Goal: Information Seeking & Learning: Learn about a topic

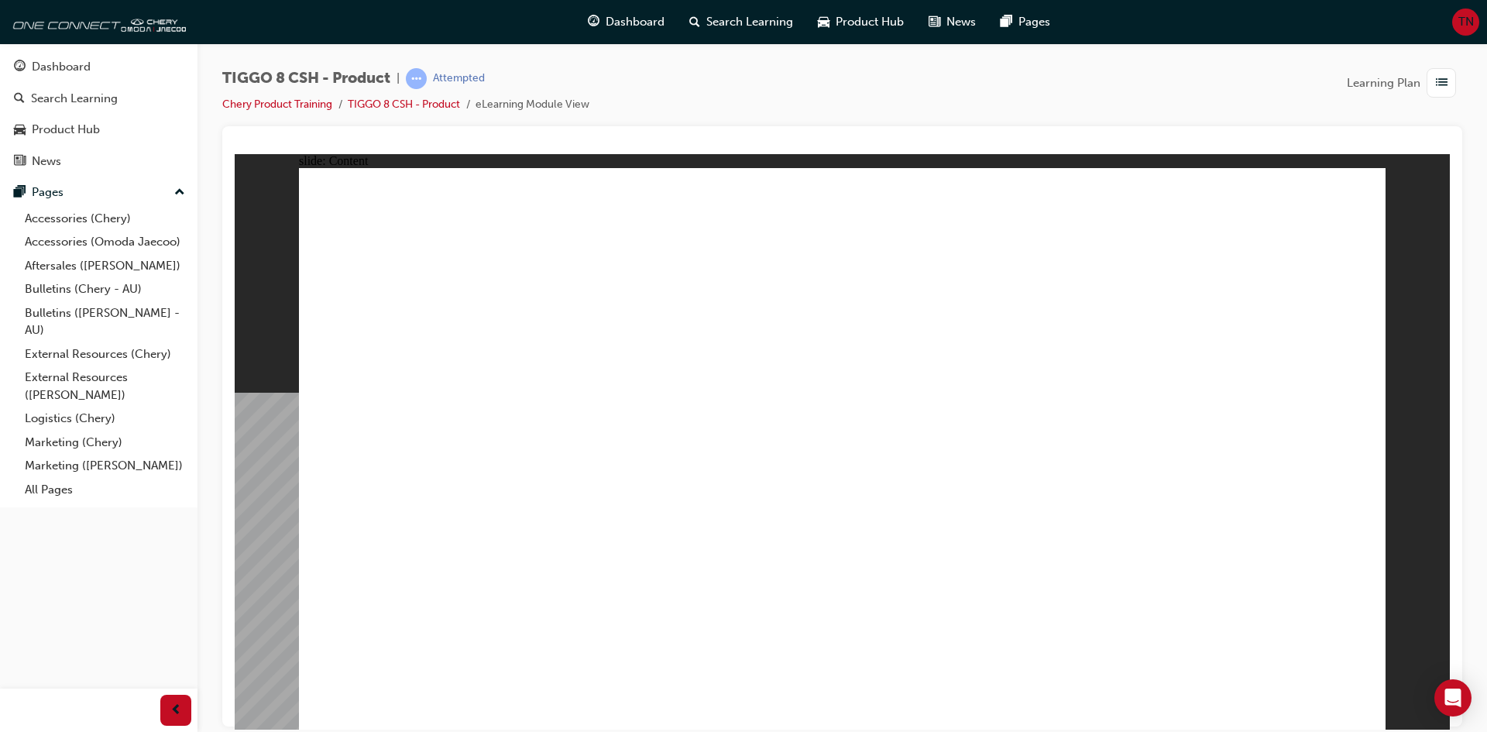
drag, startPoint x: 1358, startPoint y: 694, endPoint x: 1349, endPoint y: 707, distance: 16.1
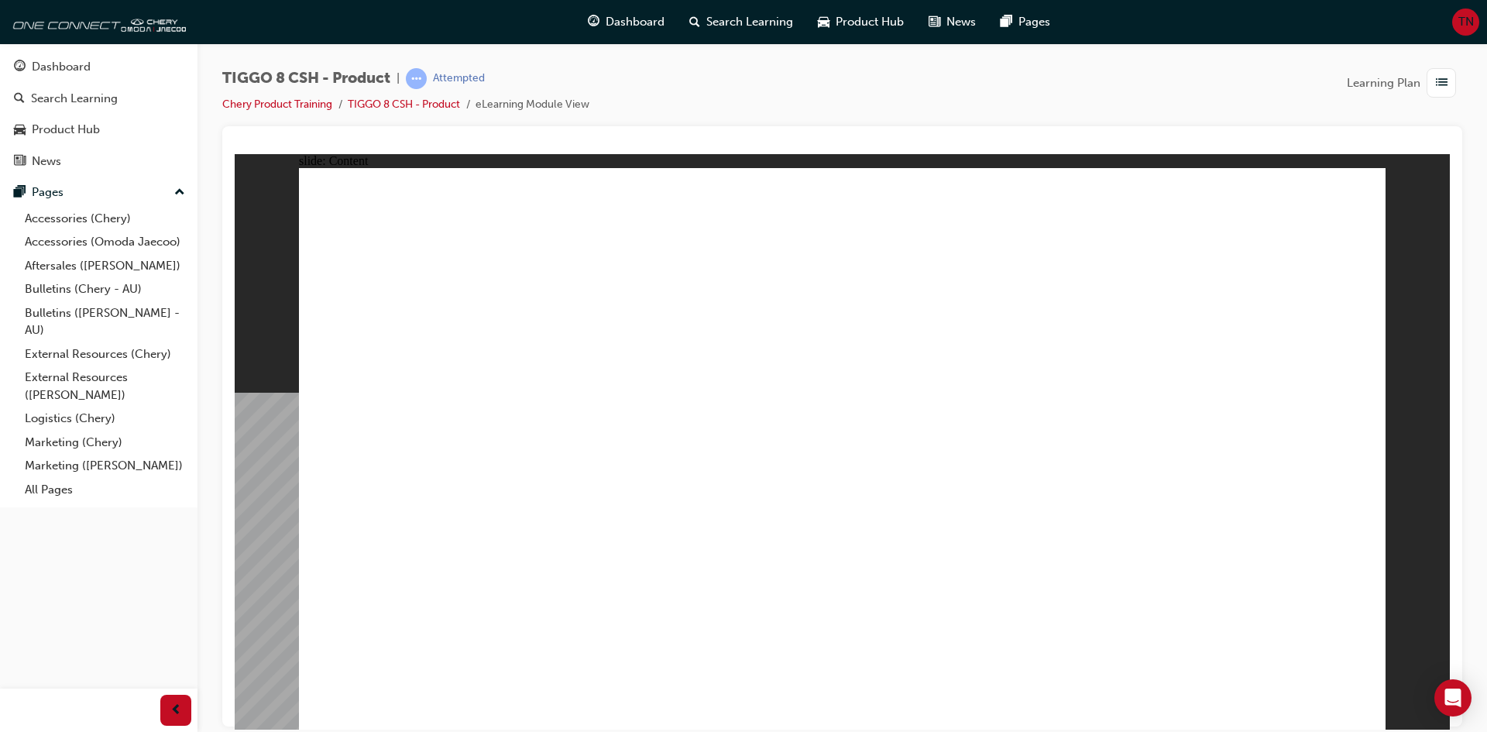
drag, startPoint x: 732, startPoint y: 383, endPoint x: 652, endPoint y: 387, distance: 79.9
drag, startPoint x: 645, startPoint y: 387, endPoint x: 417, endPoint y: 379, distance: 228.6
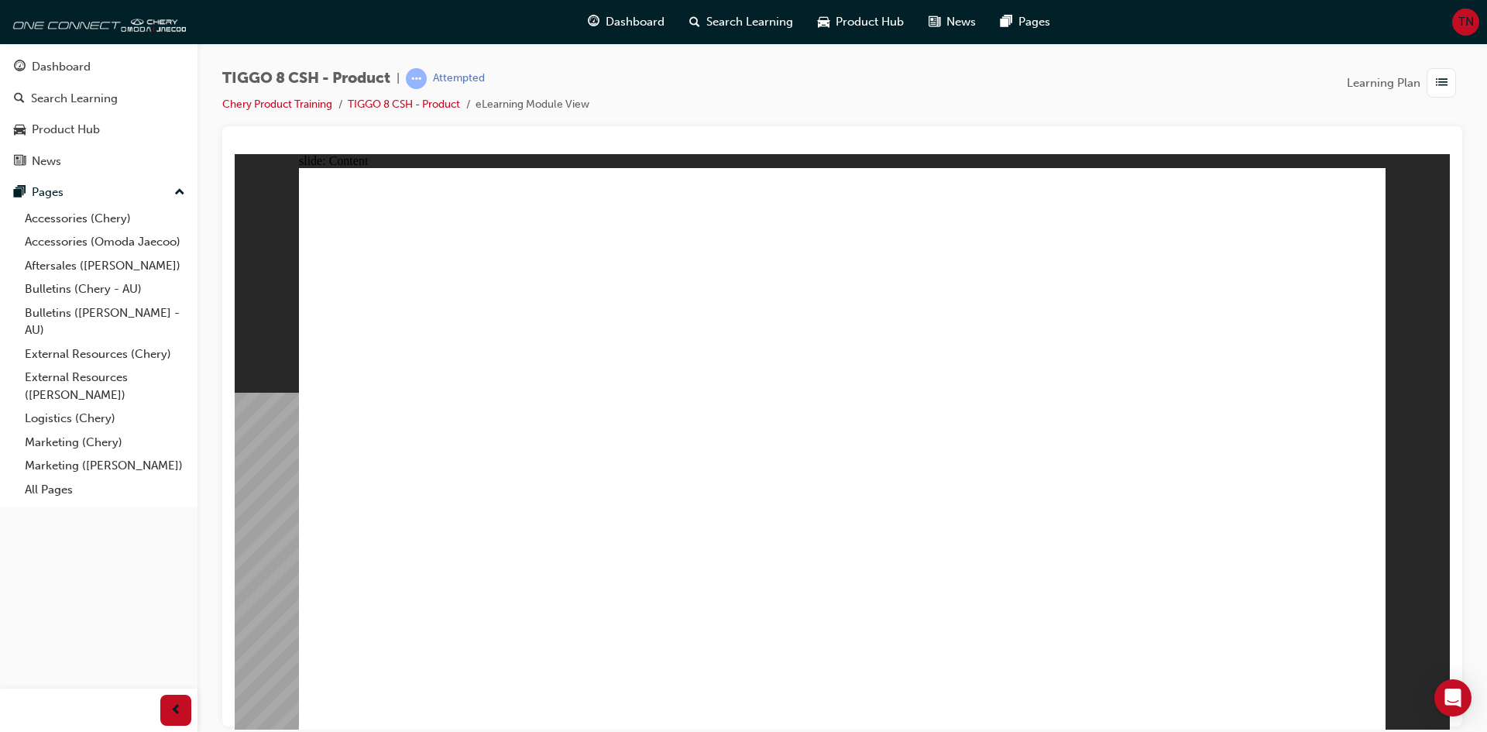
drag, startPoint x: 1157, startPoint y: 480, endPoint x: 1134, endPoint y: 486, distance: 23.9
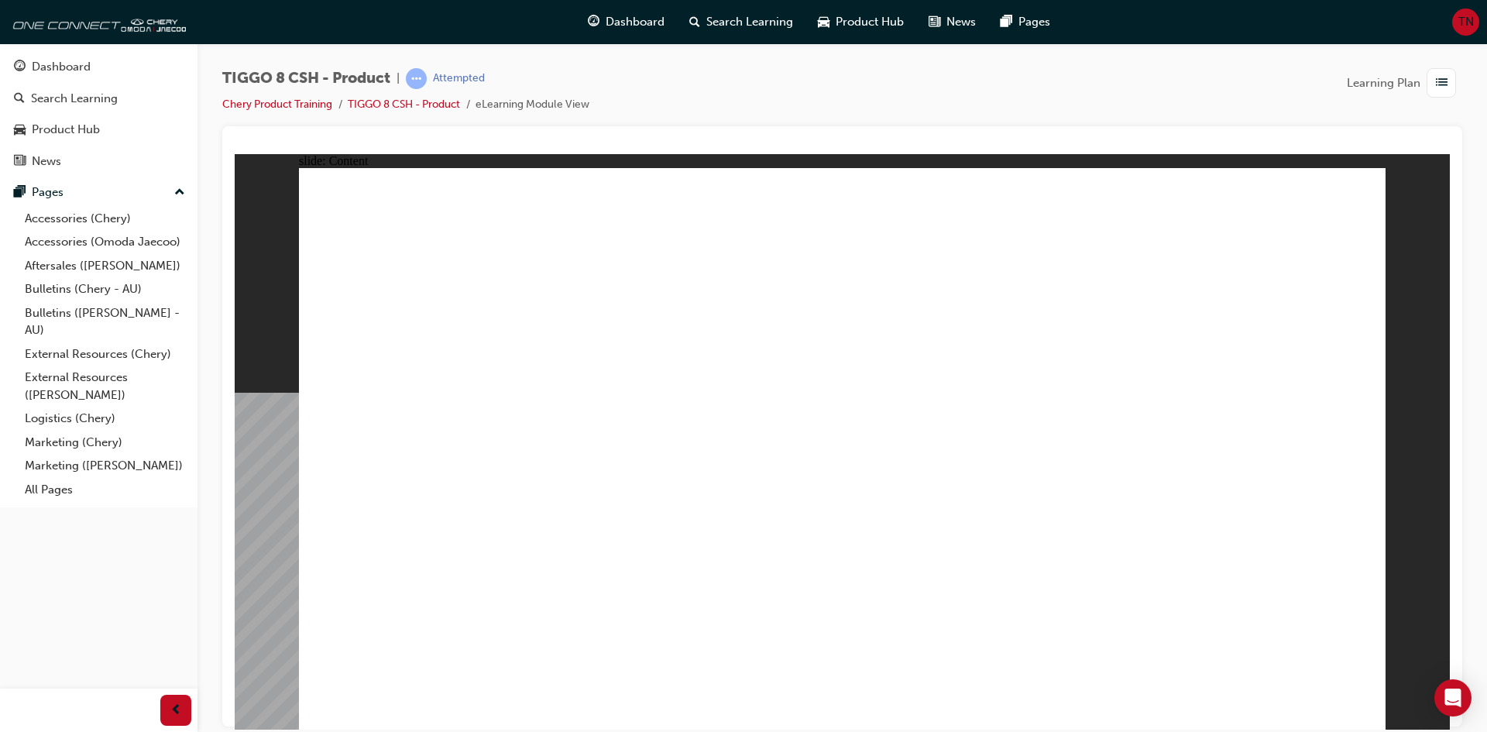
drag, startPoint x: 1318, startPoint y: 703, endPoint x: 1326, endPoint y: 699, distance: 9.7
drag, startPoint x: 1045, startPoint y: 593, endPoint x: 888, endPoint y: 535, distance: 166.6
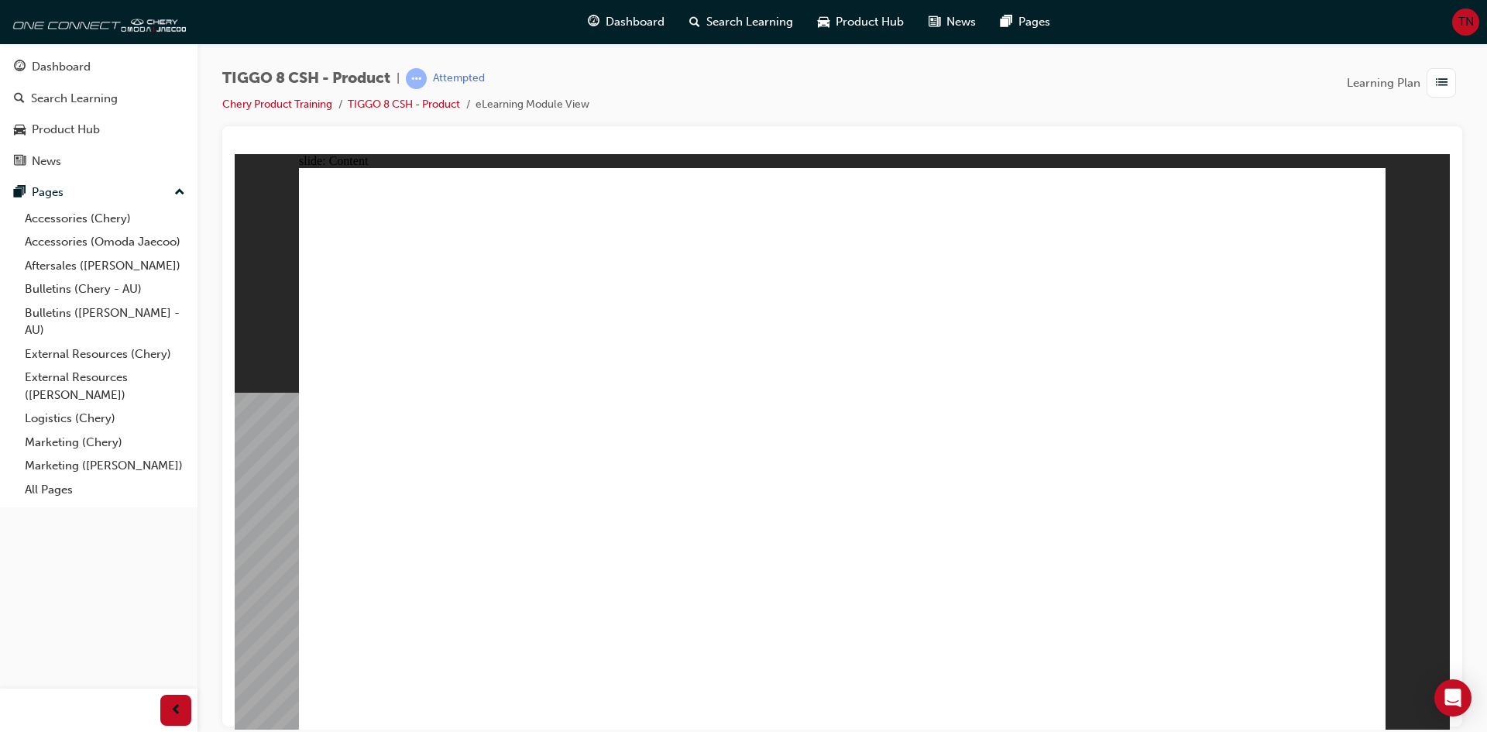
drag, startPoint x: 927, startPoint y: 277, endPoint x: 729, endPoint y: 376, distance: 222.0
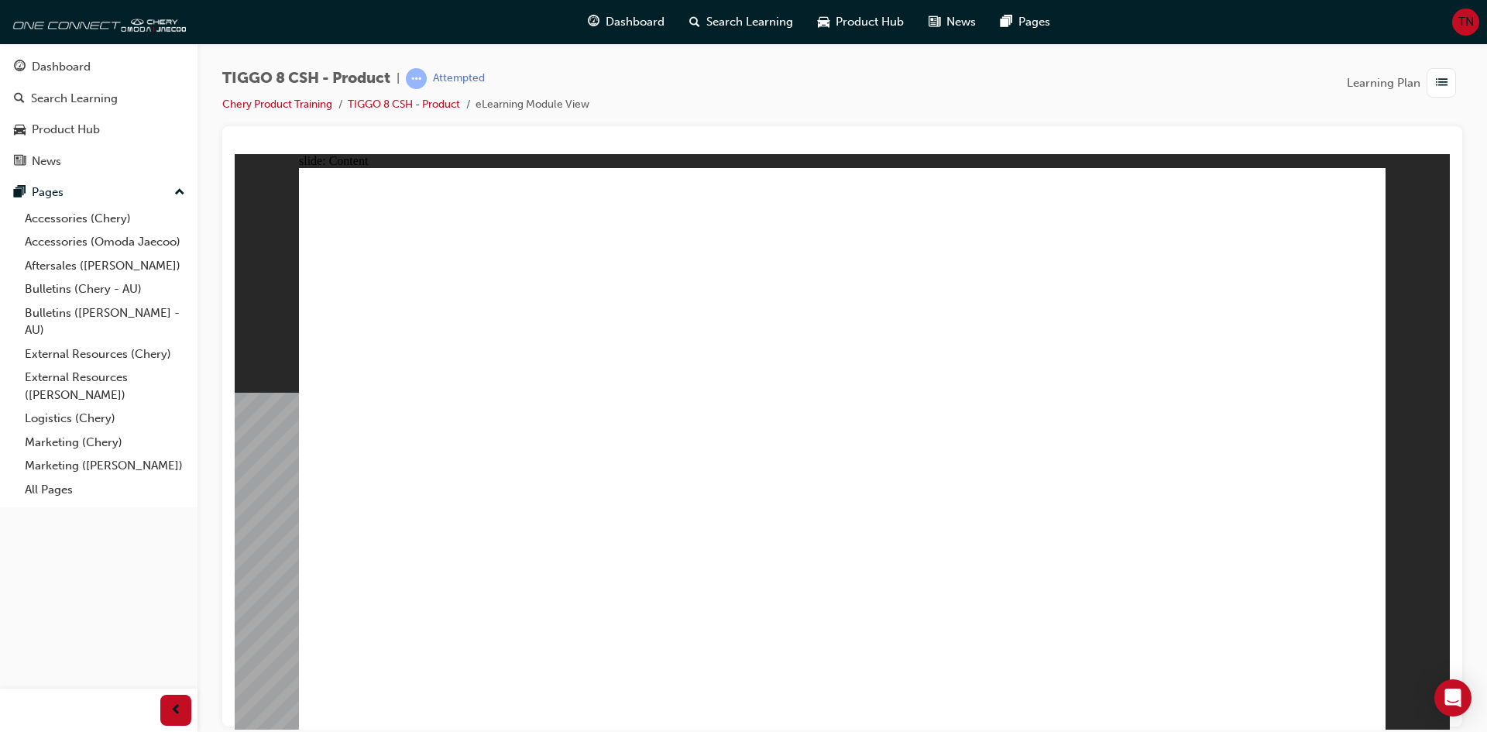
drag, startPoint x: 589, startPoint y: 627, endPoint x: 625, endPoint y: 608, distance: 40.6
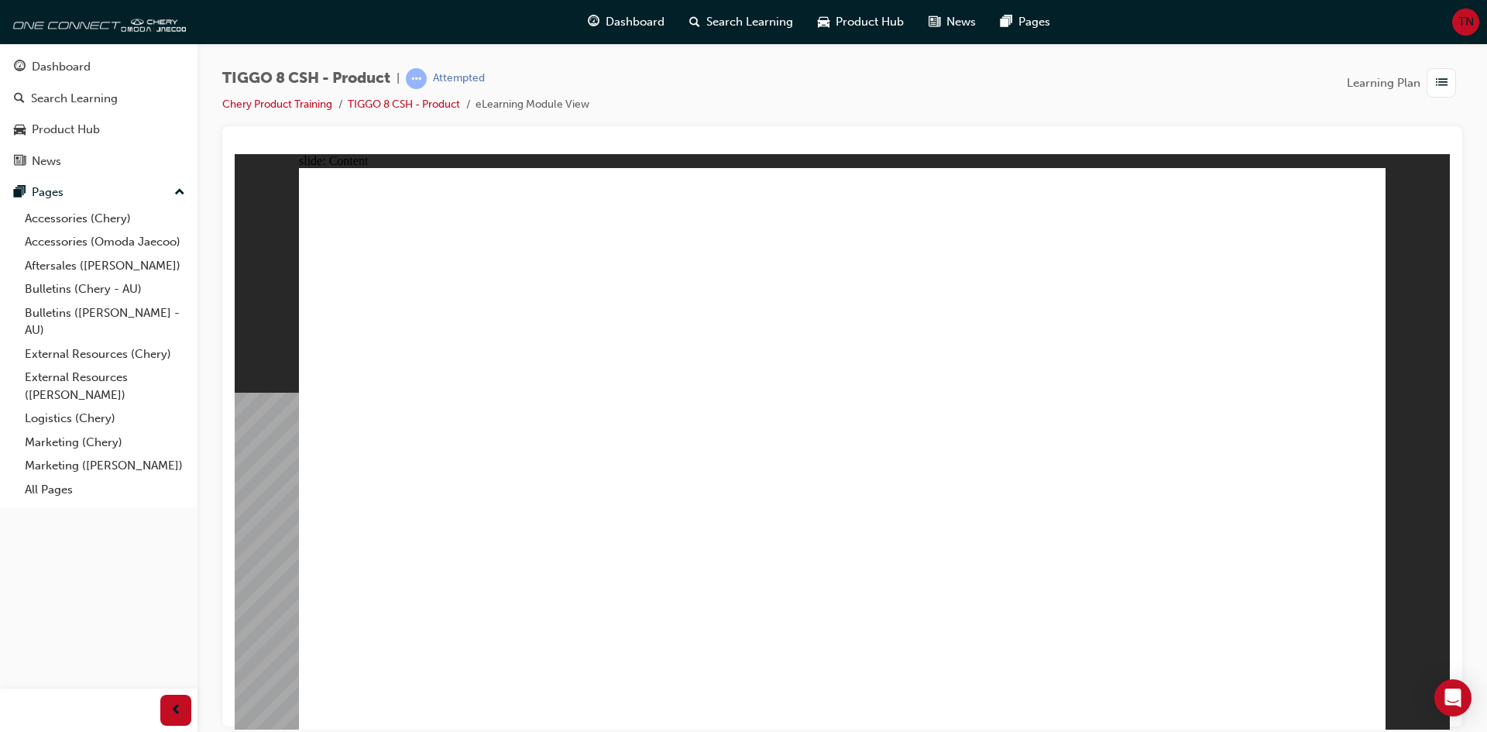
drag, startPoint x: 672, startPoint y: 586, endPoint x: 686, endPoint y: 573, distance: 18.7
drag, startPoint x: 759, startPoint y: 521, endPoint x: 799, endPoint y: 474, distance: 62.1
drag, startPoint x: 799, startPoint y: 474, endPoint x: 1077, endPoint y: 285, distance: 336.2
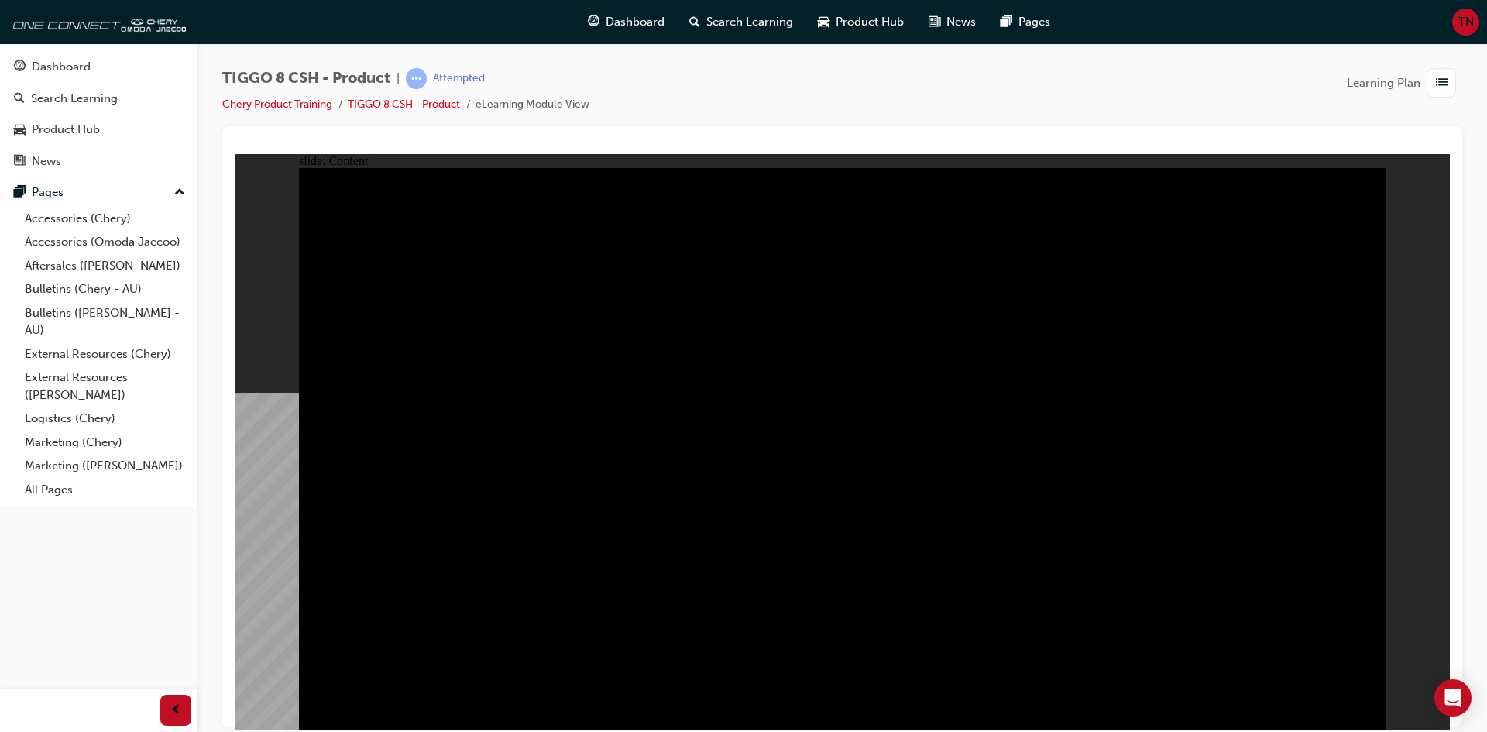
drag, startPoint x: 436, startPoint y: 474, endPoint x: 442, endPoint y: 534, distance: 59.9
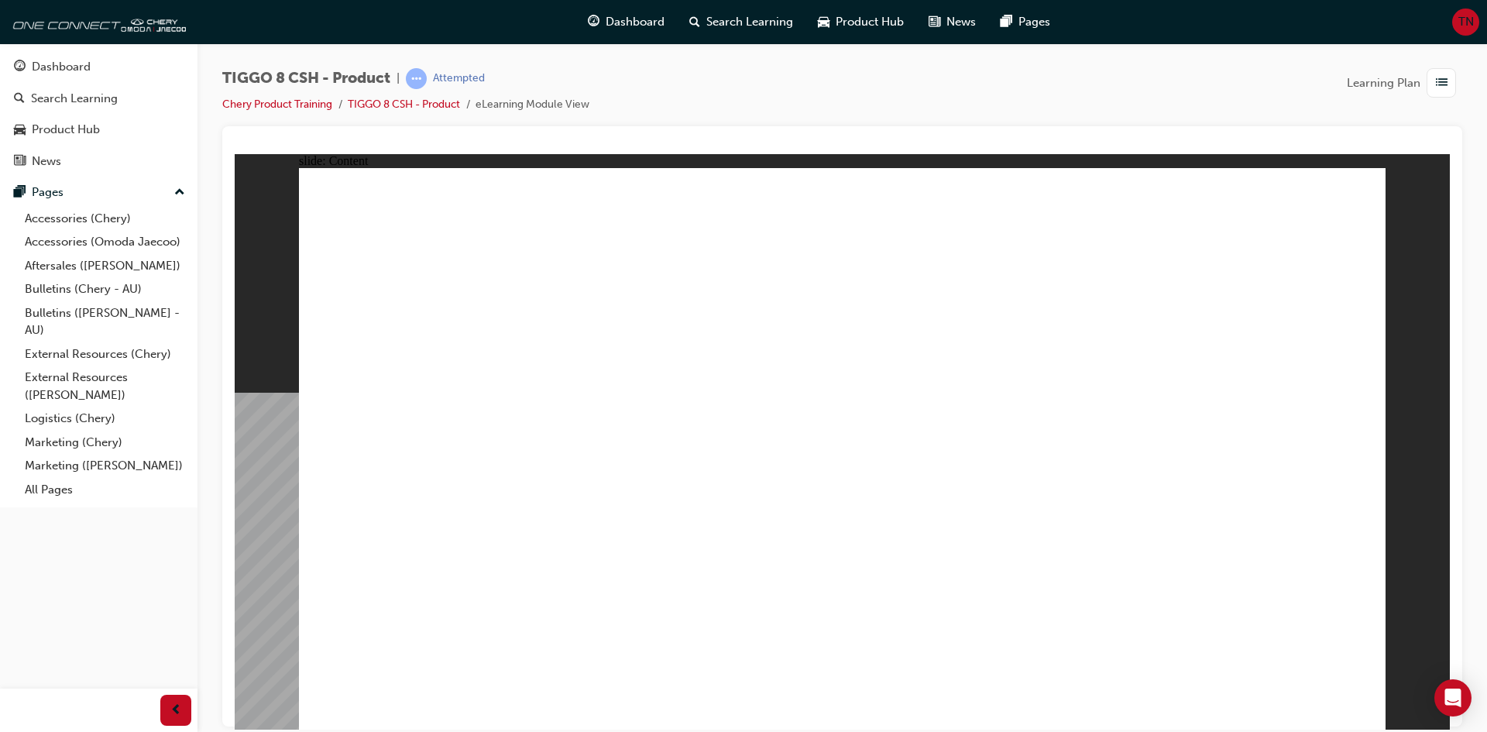
drag, startPoint x: 904, startPoint y: 458, endPoint x: 1013, endPoint y: 455, distance: 109.2
drag, startPoint x: 692, startPoint y: 392, endPoint x: 1201, endPoint y: 280, distance: 521.2
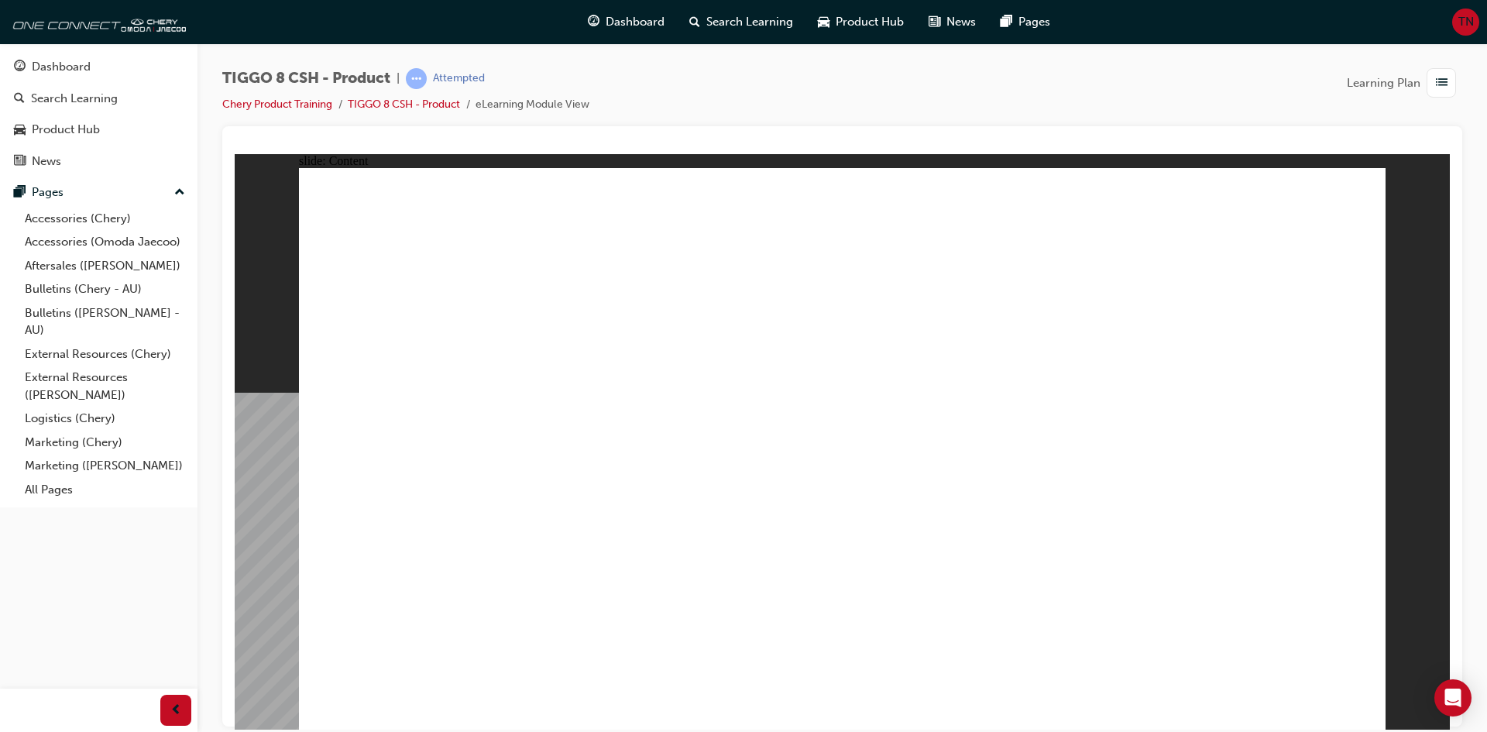
drag, startPoint x: 1201, startPoint y: 279, endPoint x: 1213, endPoint y: 295, distance: 20.4
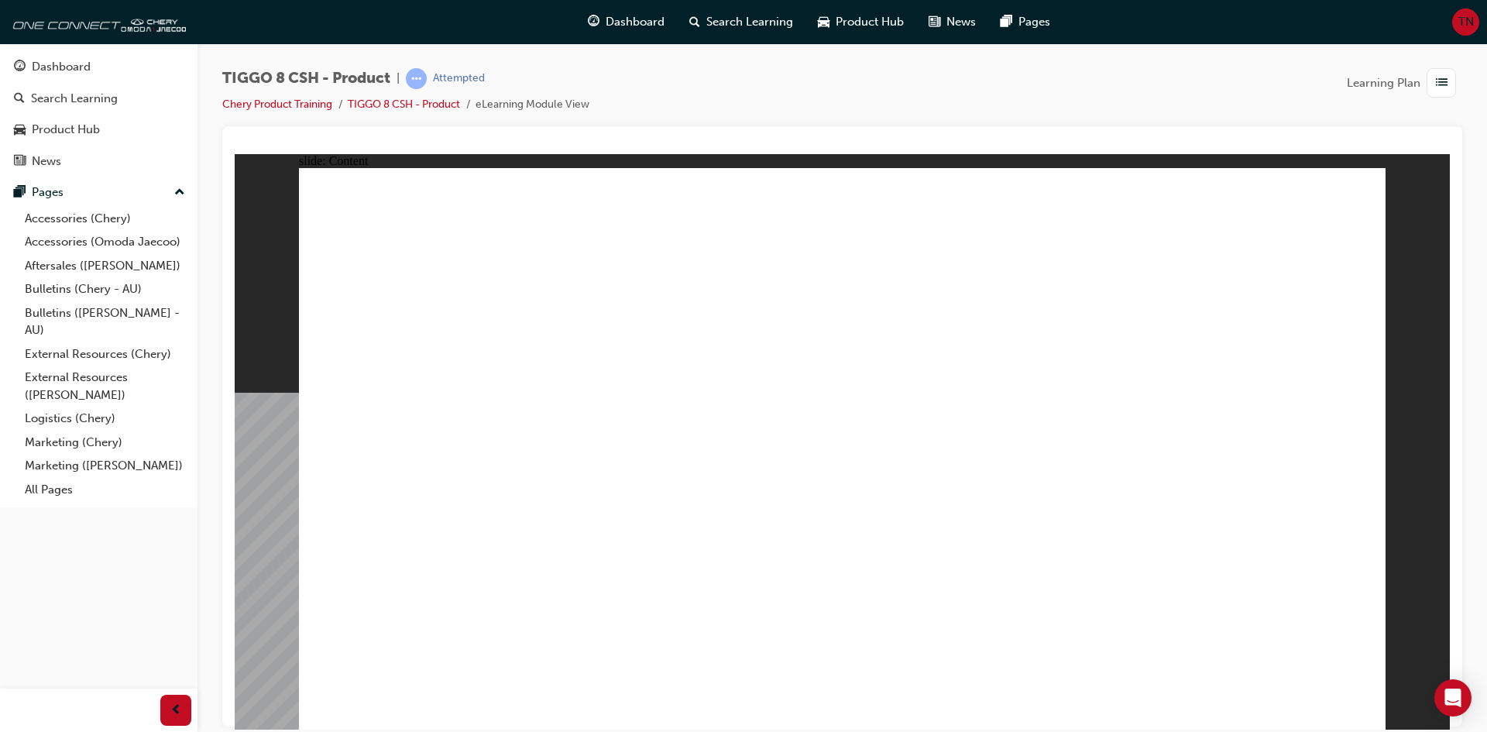
drag, startPoint x: 1316, startPoint y: 179, endPoint x: 1302, endPoint y: 207, distance: 31.2
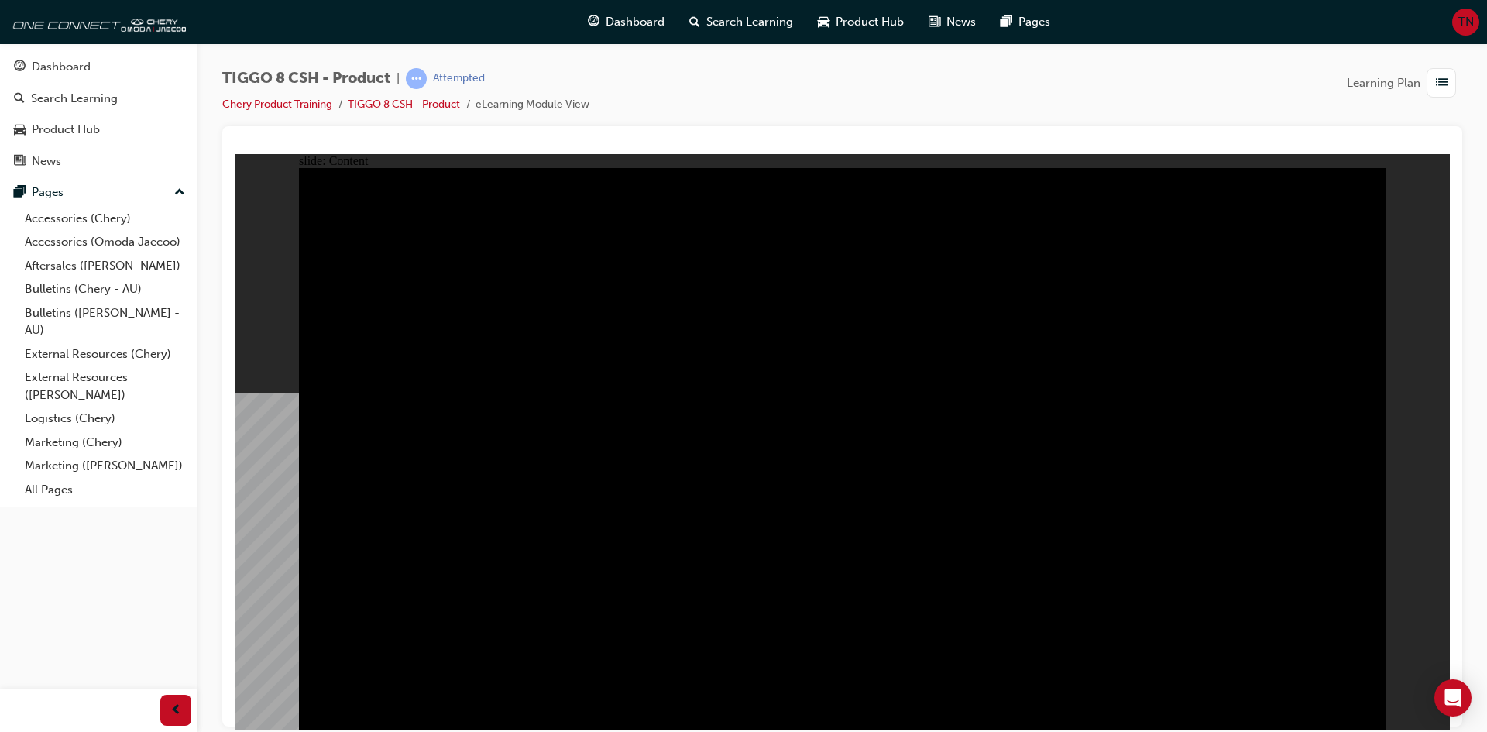
drag, startPoint x: 434, startPoint y: 600, endPoint x: 436, endPoint y: 582, distance: 17.2
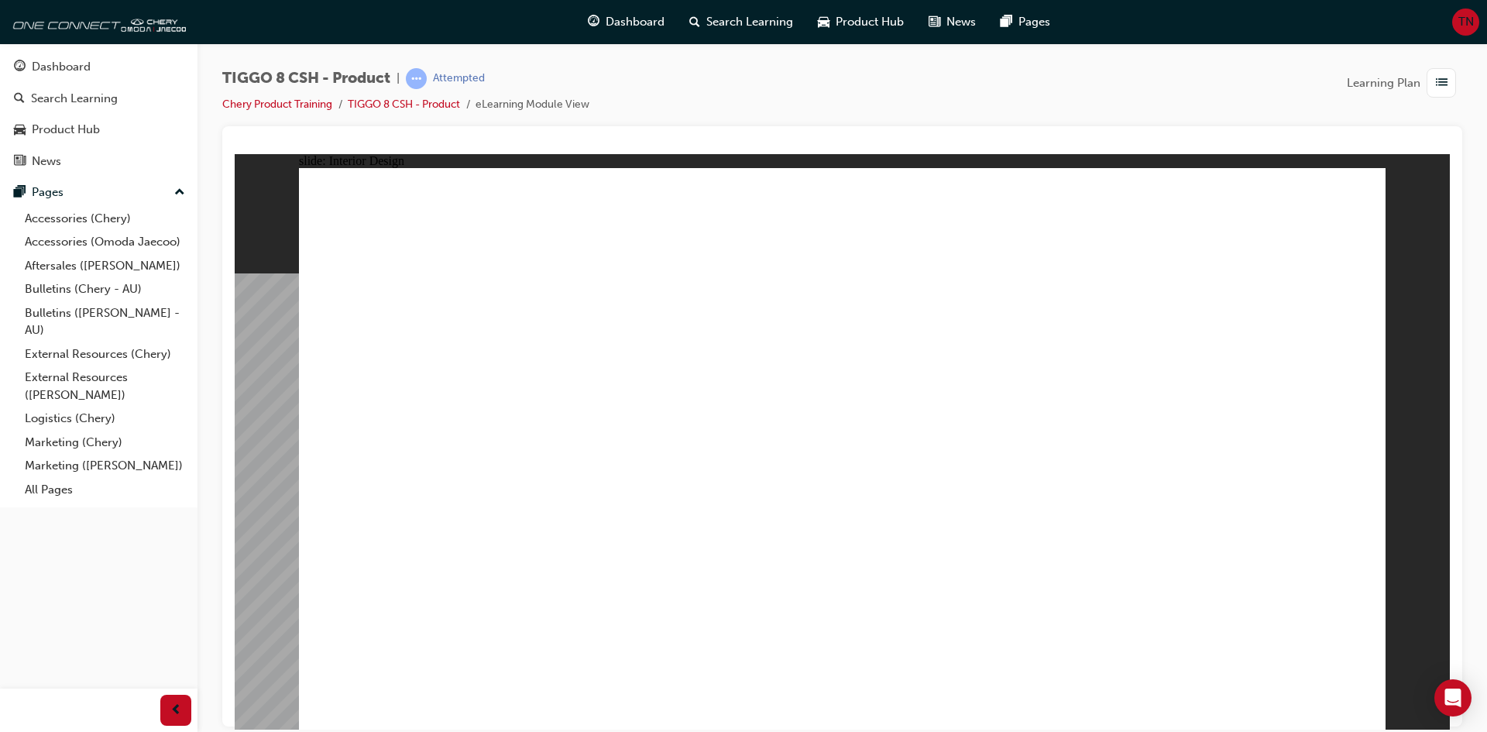
drag, startPoint x: 981, startPoint y: 344, endPoint x: 958, endPoint y: 344, distance: 22.5
drag, startPoint x: 543, startPoint y: 369, endPoint x: 551, endPoint y: 371, distance: 7.9
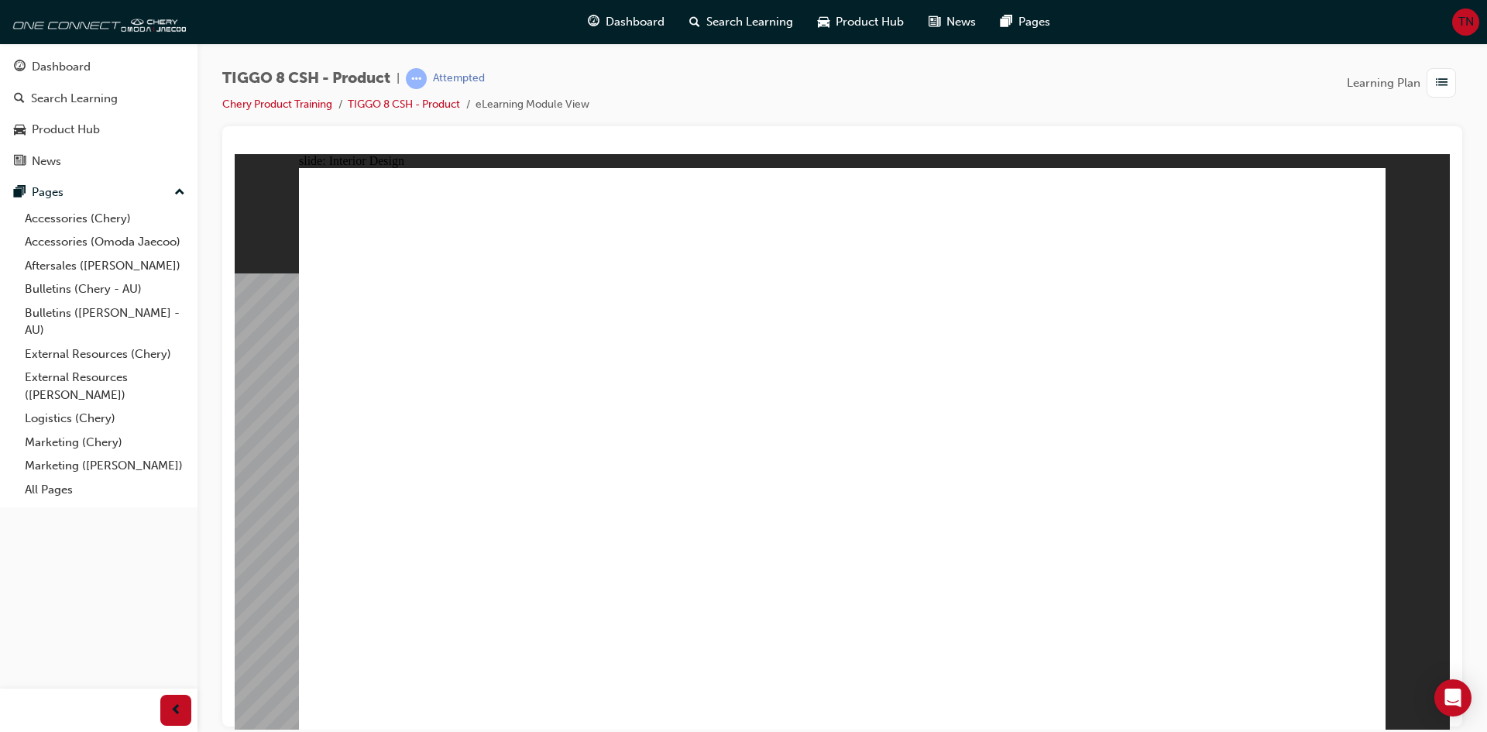
drag, startPoint x: 1201, startPoint y: 400, endPoint x: 1233, endPoint y: 421, distance: 38.5
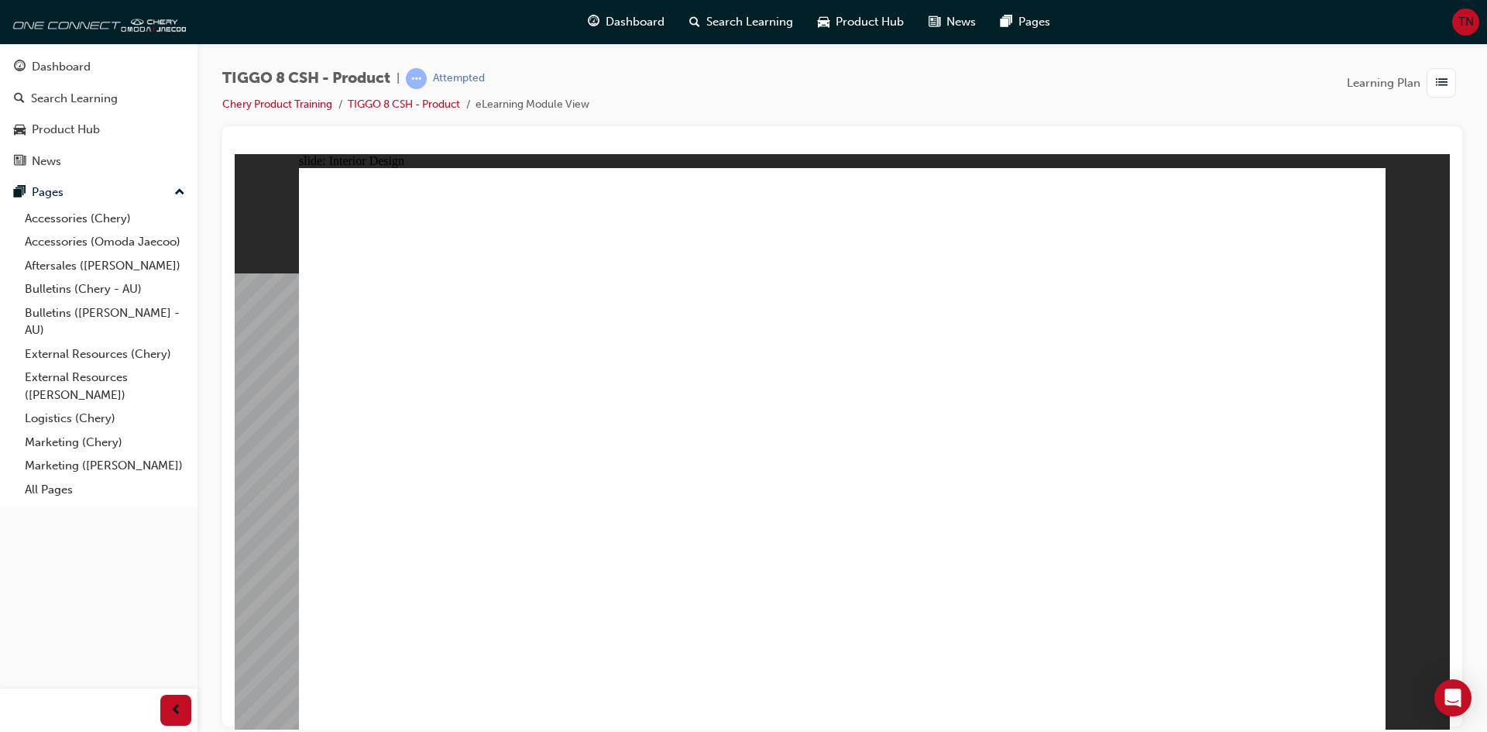
drag, startPoint x: 1354, startPoint y: 702, endPoint x: 1322, endPoint y: 685, distance: 36.0
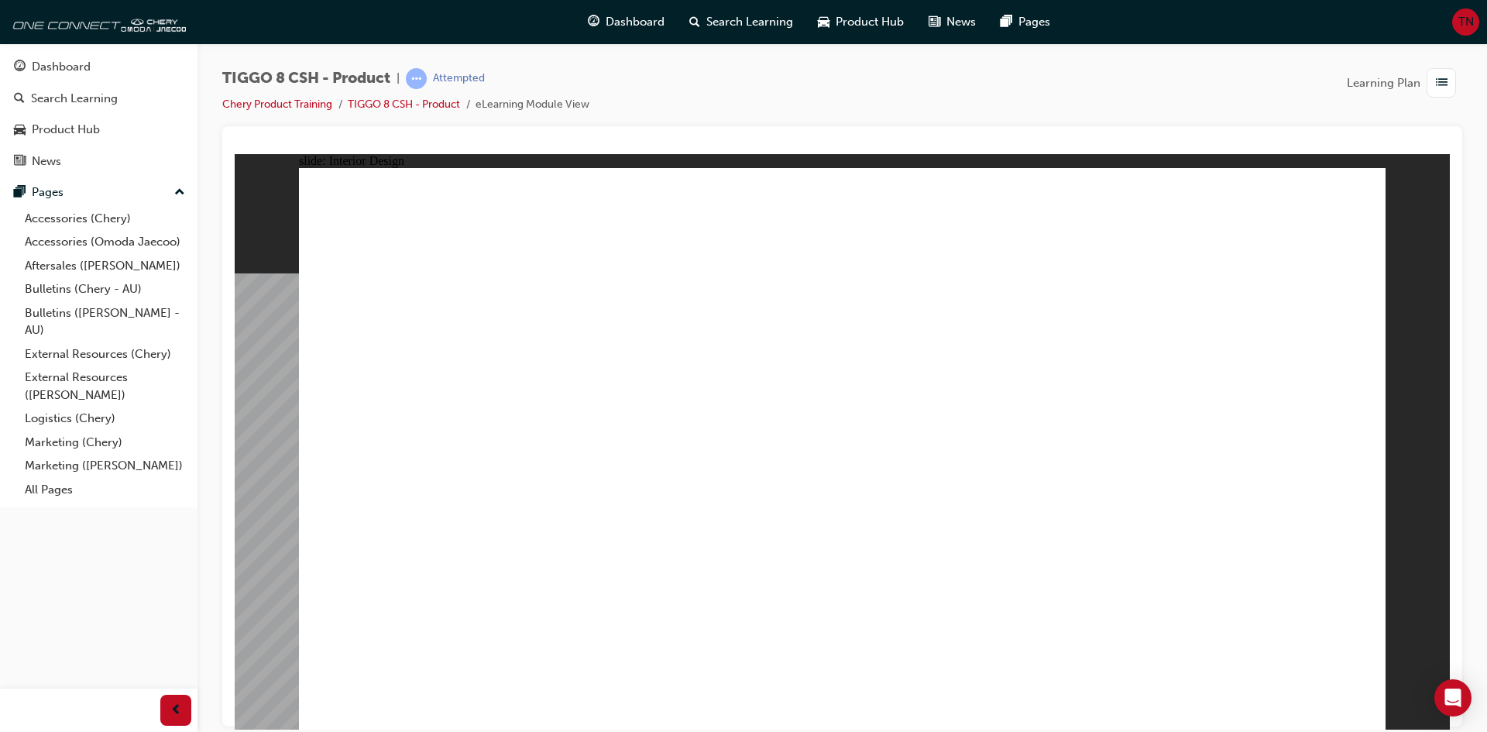
drag, startPoint x: 658, startPoint y: 509, endPoint x: 1023, endPoint y: 426, distance: 374.9
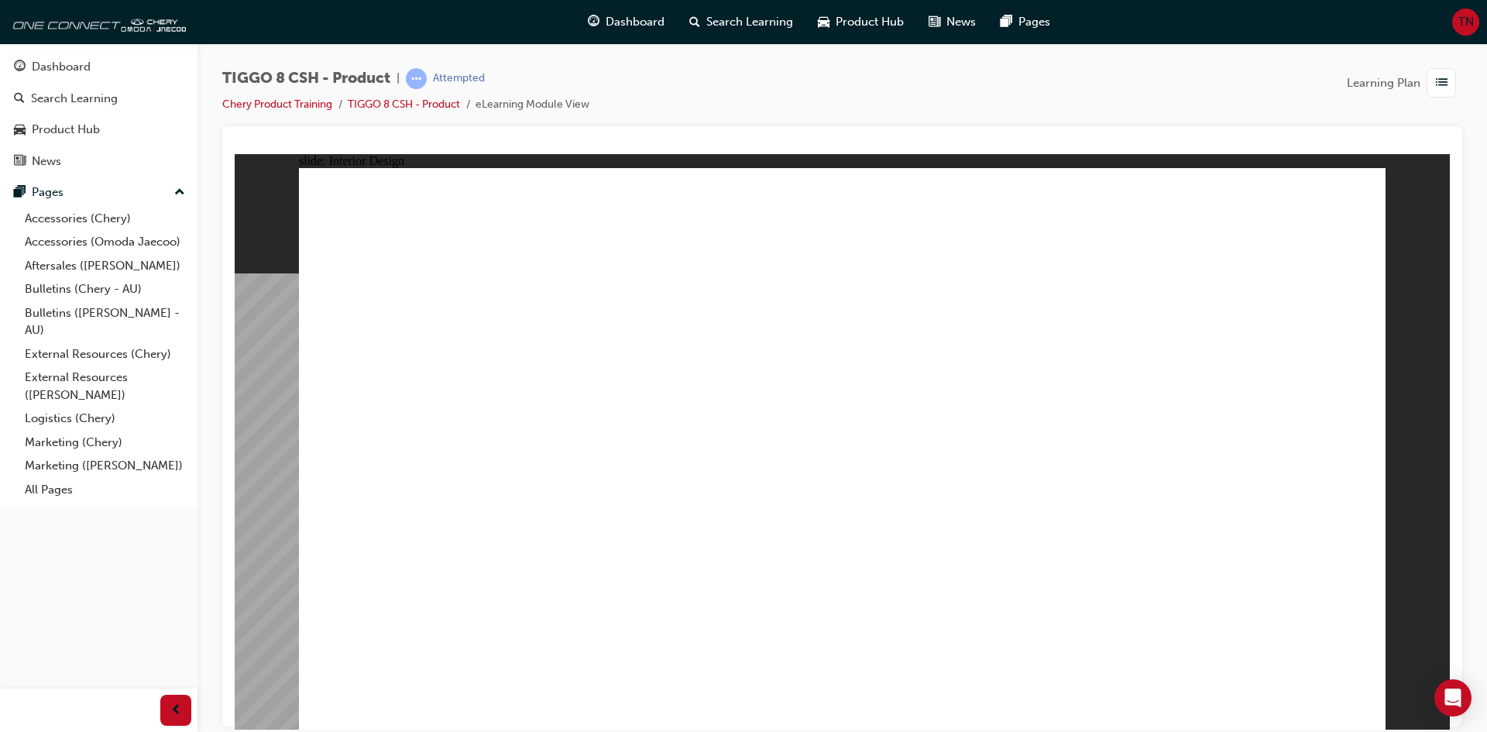
drag, startPoint x: 1046, startPoint y: 476, endPoint x: 1029, endPoint y: 483, distance: 18.4
drag, startPoint x: 934, startPoint y: 472, endPoint x: 902, endPoint y: 468, distance: 32.0
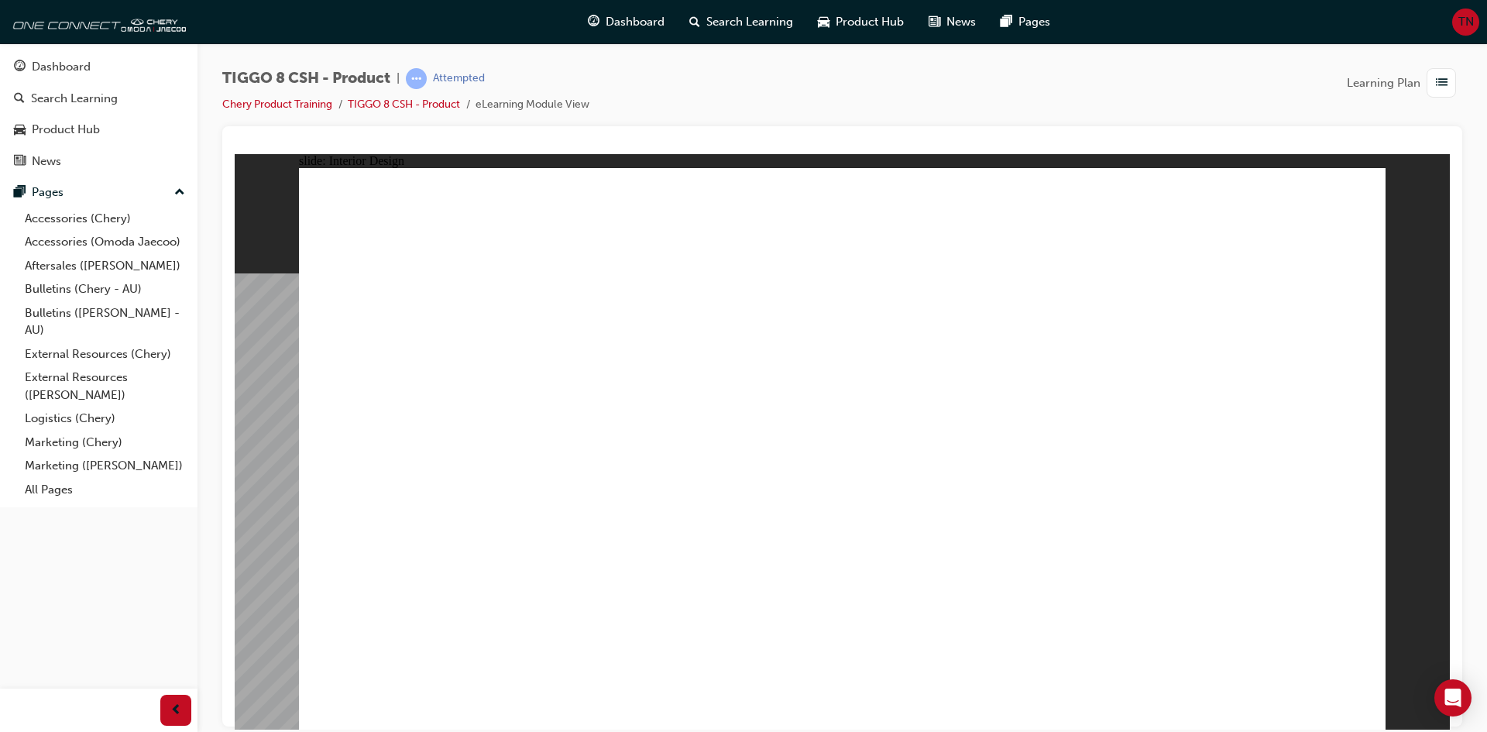
drag, startPoint x: 661, startPoint y: 522, endPoint x: 664, endPoint y: 500, distance: 22.7
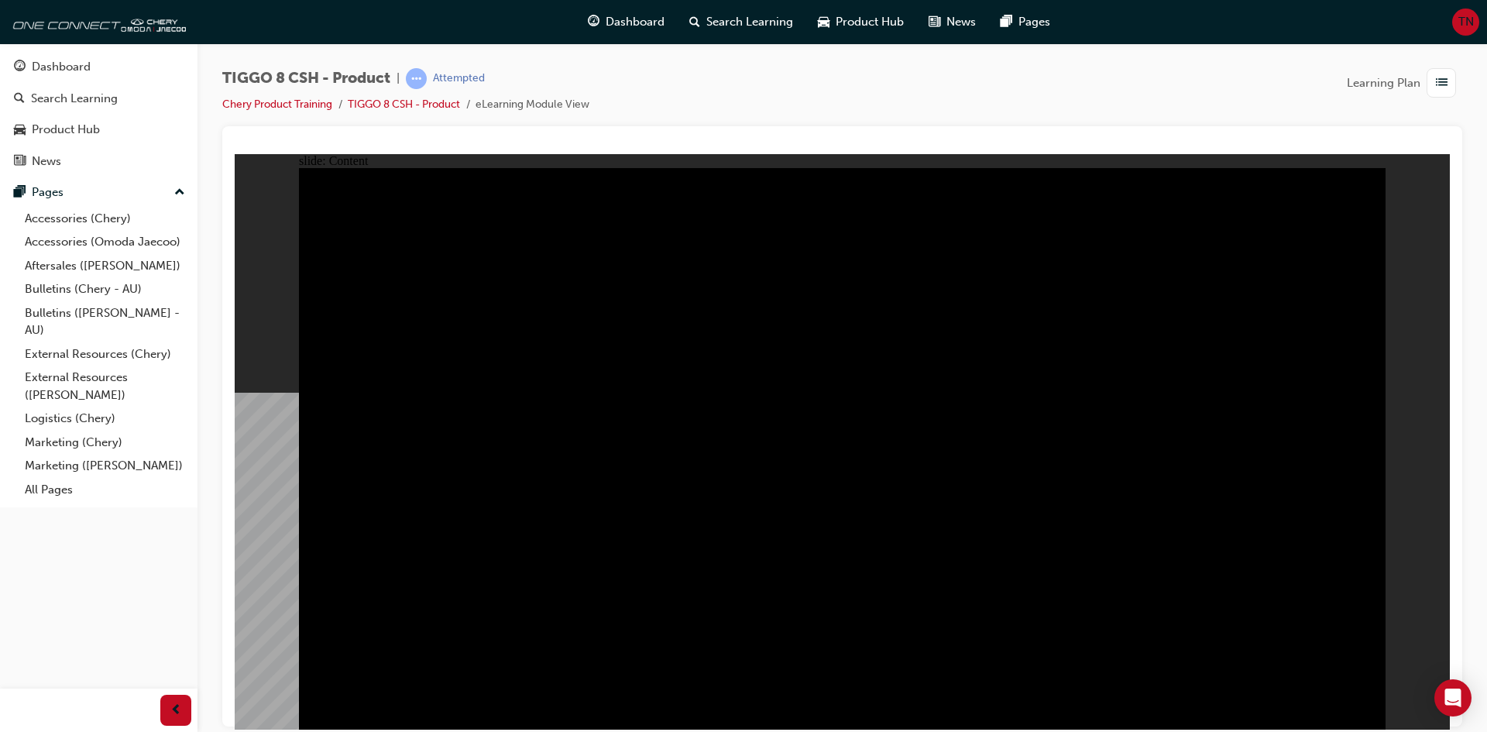
drag, startPoint x: 486, startPoint y: 615, endPoint x: 469, endPoint y: 513, distance: 103.7
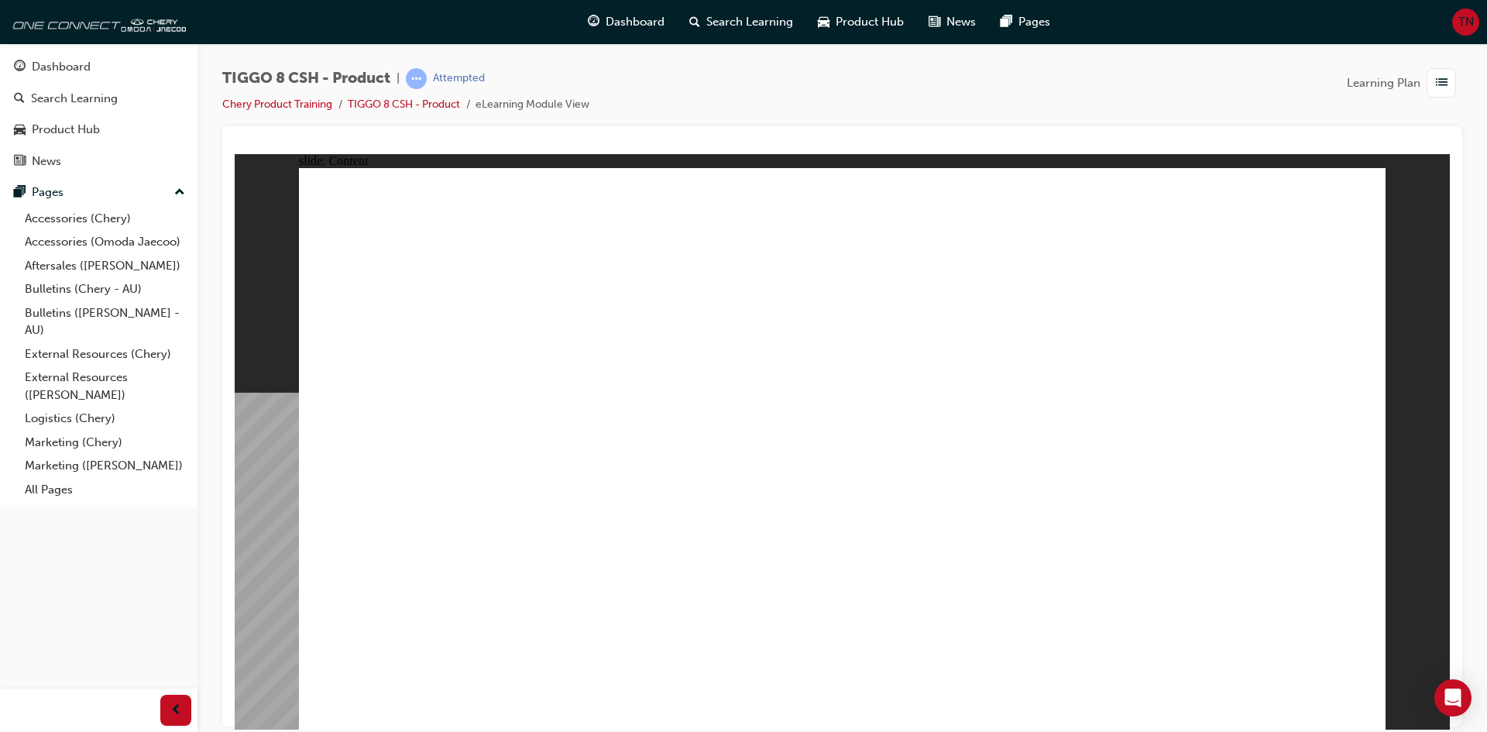
drag, startPoint x: 1131, startPoint y: 563, endPoint x: 1105, endPoint y: 573, distance: 28.2
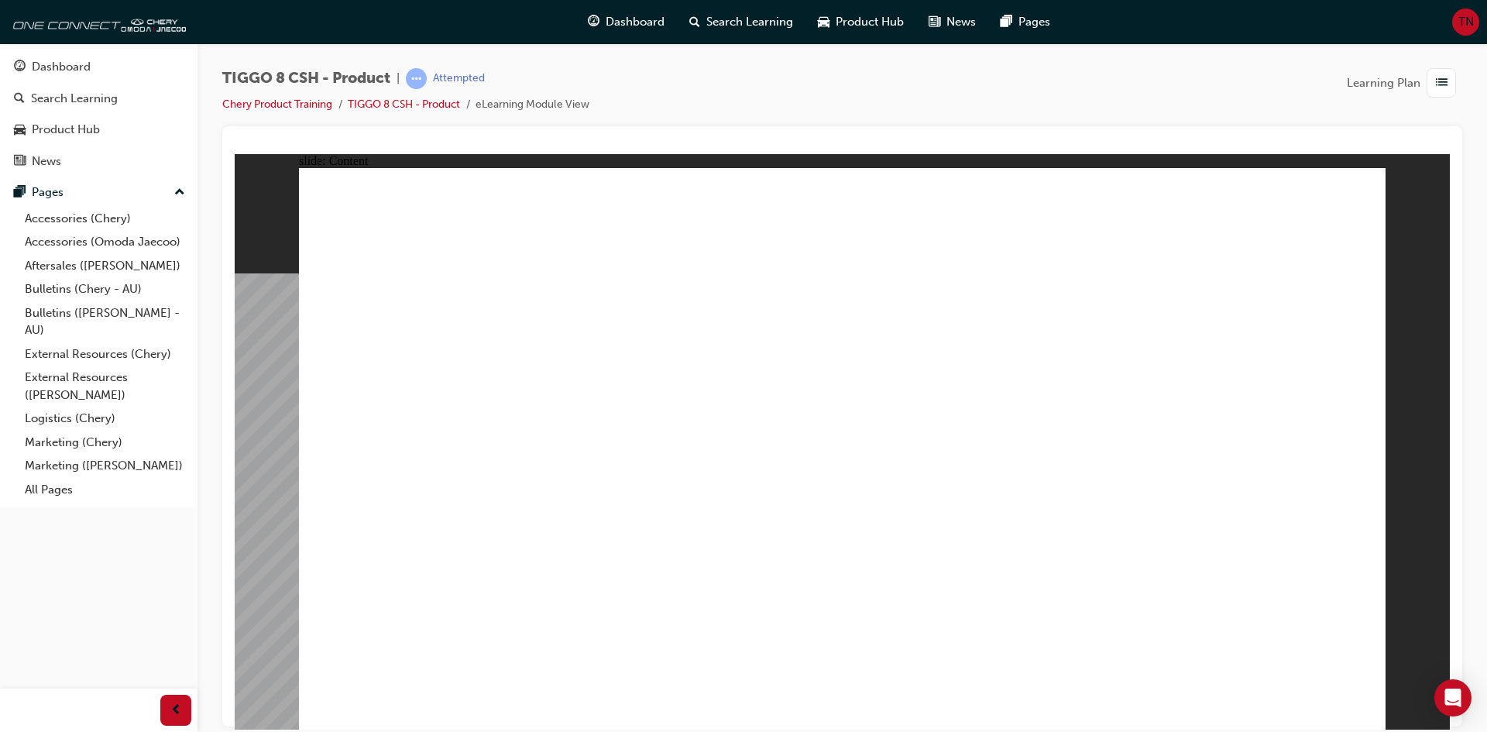
drag, startPoint x: 861, startPoint y: 679, endPoint x: 852, endPoint y: 680, distance: 8.6
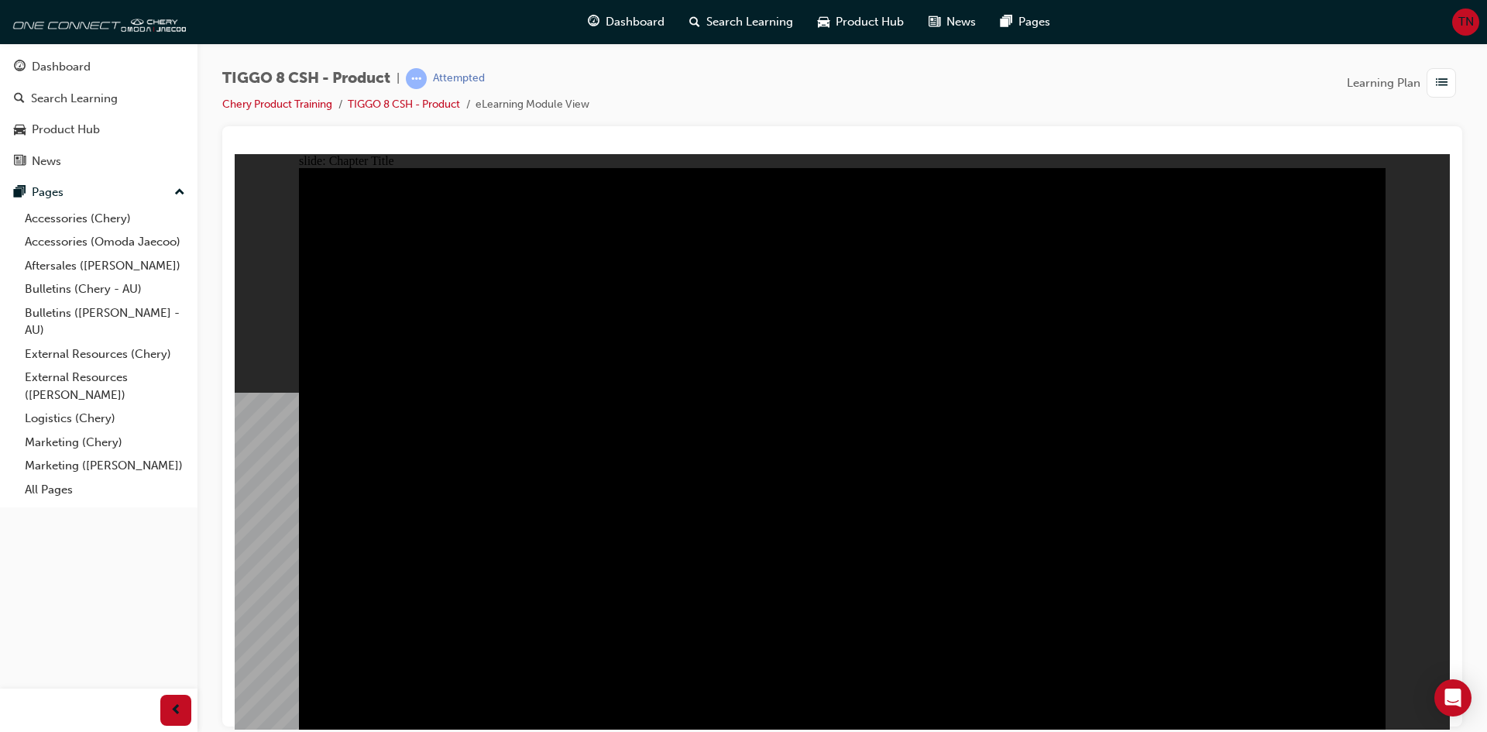
radio input "true"
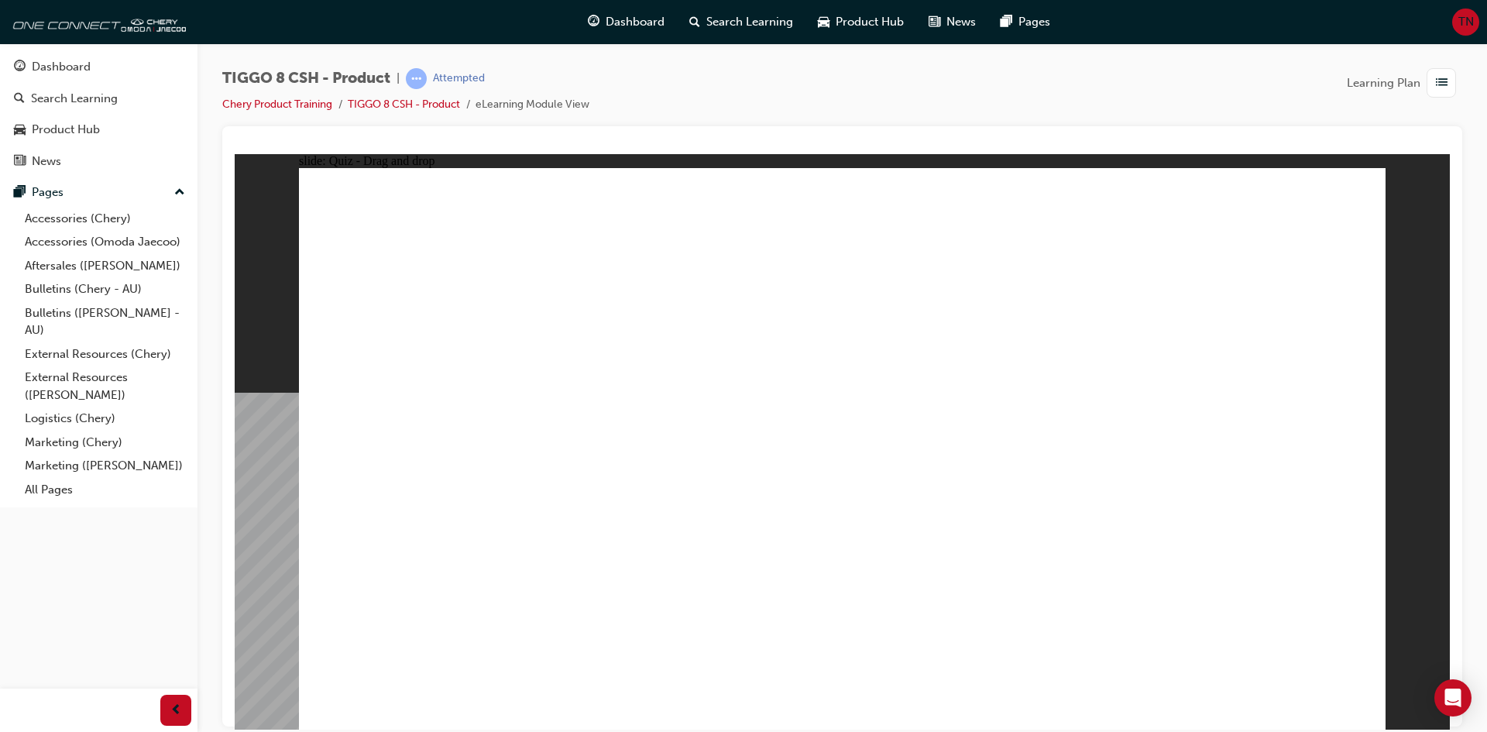
drag, startPoint x: 844, startPoint y: 249, endPoint x: 844, endPoint y: 466, distance: 216.9
drag, startPoint x: 969, startPoint y: 237, endPoint x: 618, endPoint y: 486, distance: 430.5
drag, startPoint x: 1321, startPoint y: 229, endPoint x: 484, endPoint y: 469, distance: 871.3
drag, startPoint x: 830, startPoint y: 358, endPoint x: 800, endPoint y: 363, distance: 29.8
drag, startPoint x: 797, startPoint y: 503, endPoint x: 913, endPoint y: 235, distance: 292.1
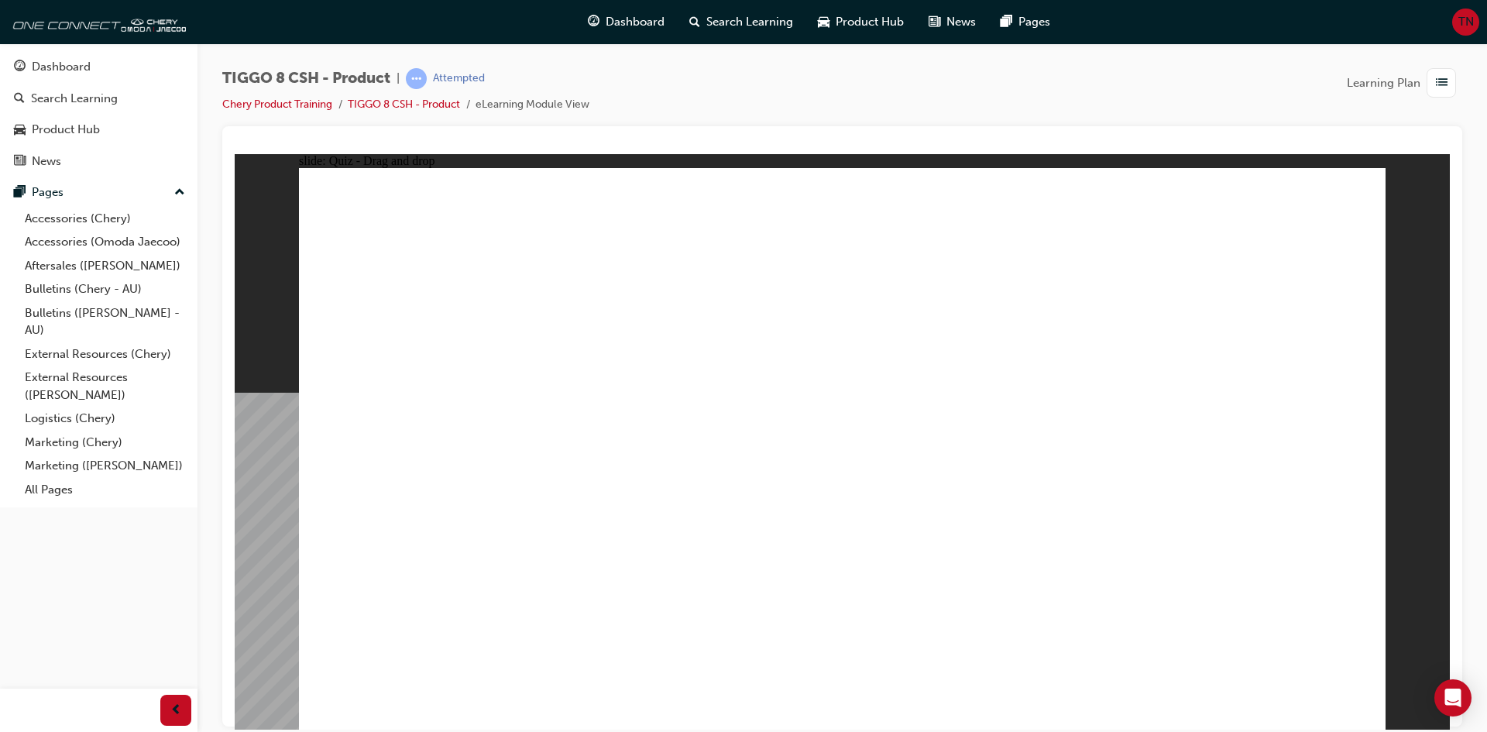
drag, startPoint x: 906, startPoint y: 353, endPoint x: 813, endPoint y: 484, distance: 160.6
drag, startPoint x: 1191, startPoint y: 426, endPoint x: 1246, endPoint y: 514, distance: 103.4
drag, startPoint x: 748, startPoint y: 251, endPoint x: 990, endPoint y: 497, distance: 344.5
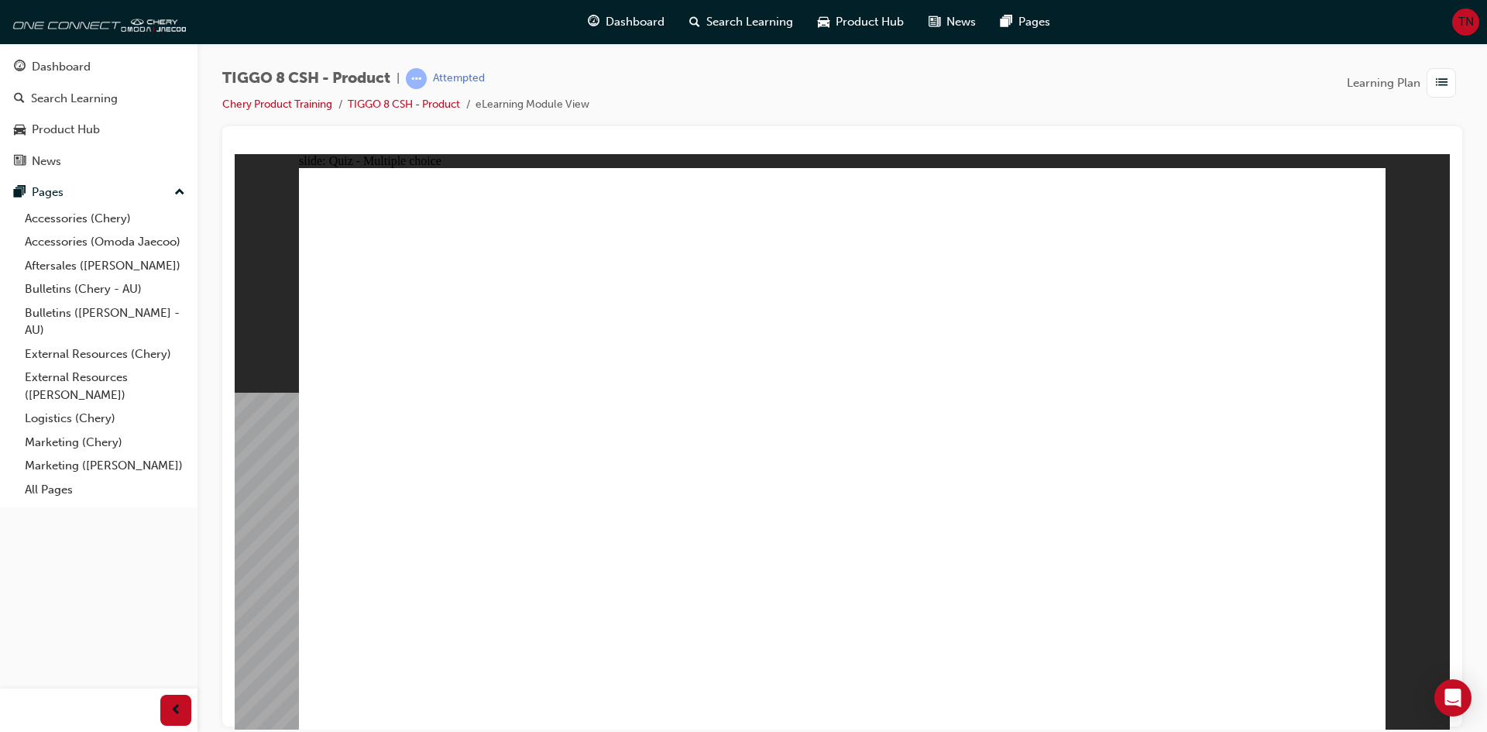
checkbox input "true"
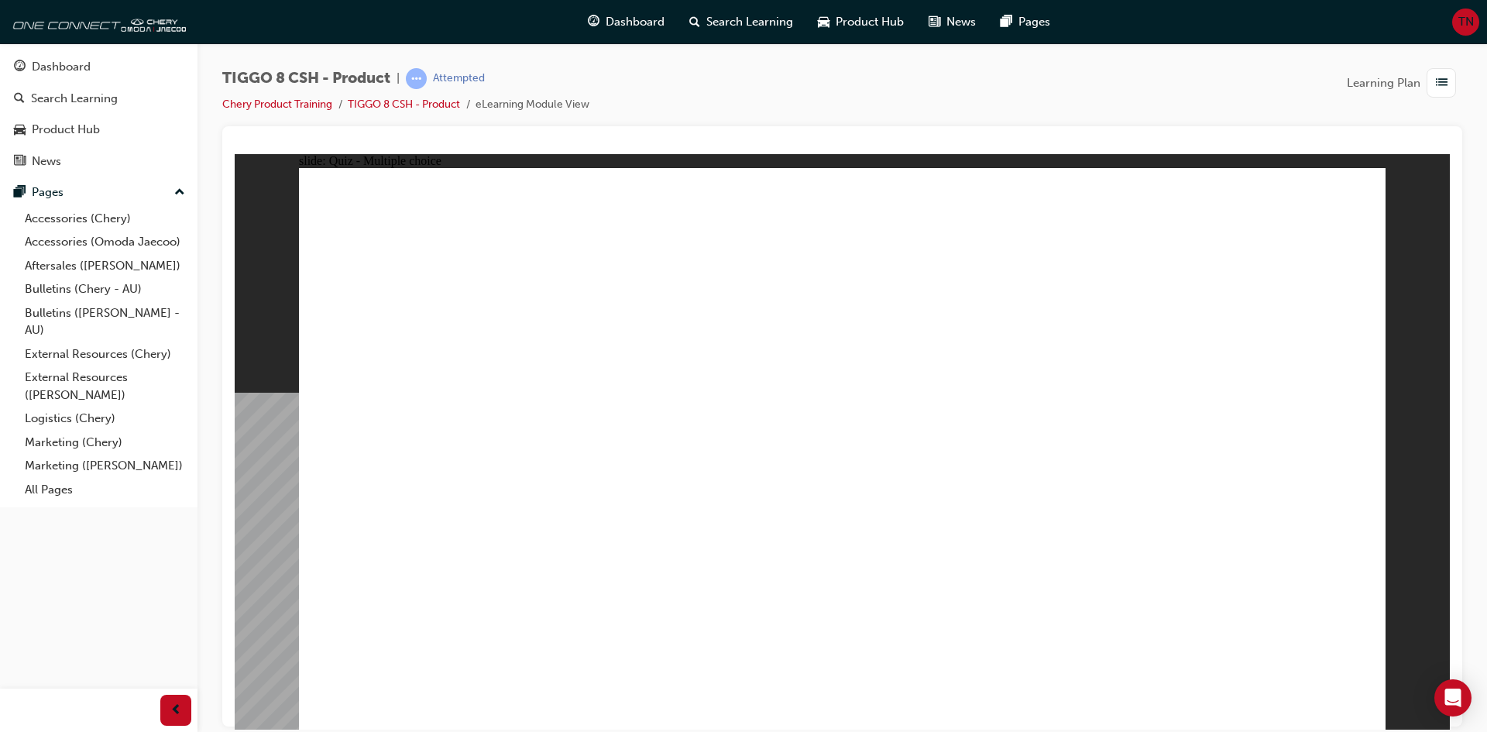
radio input "true"
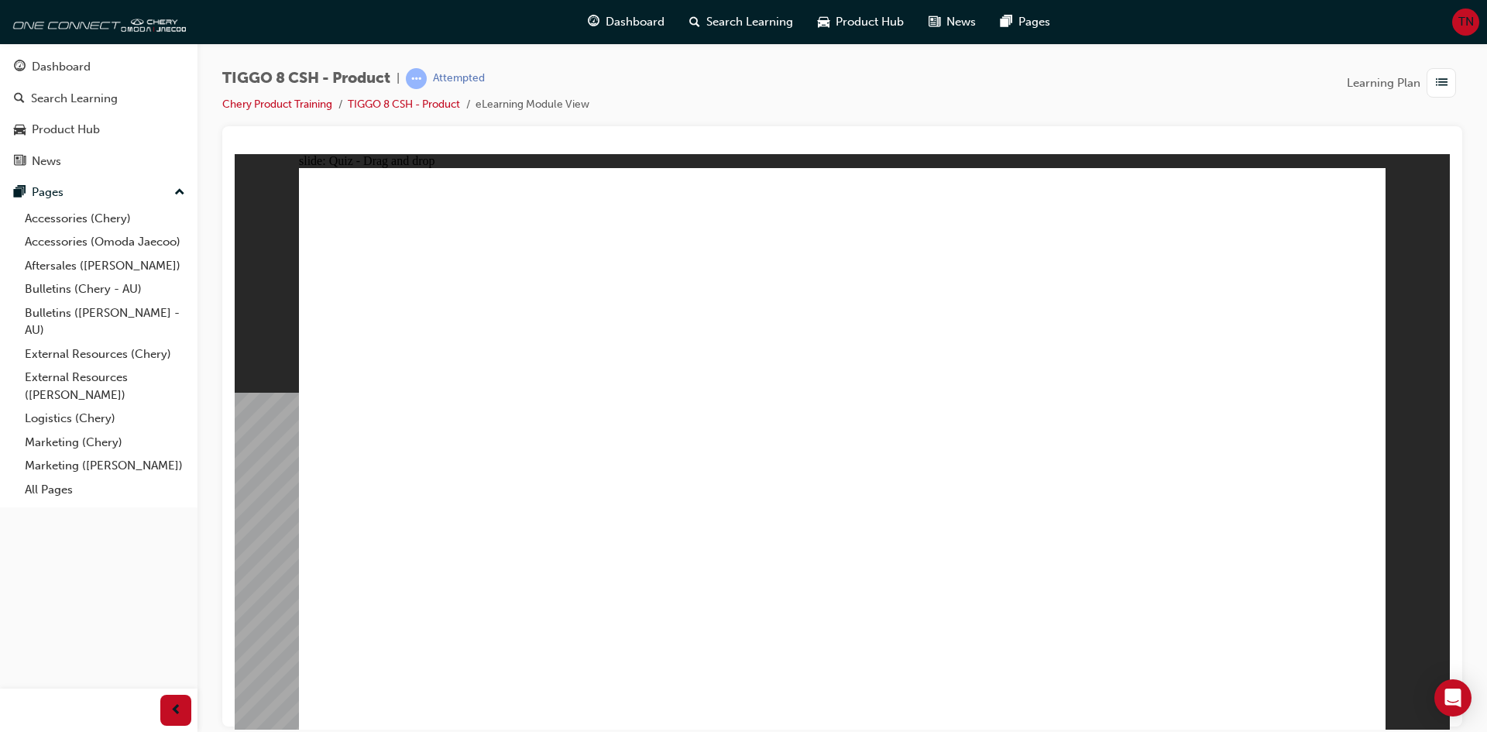
drag, startPoint x: 979, startPoint y: 232, endPoint x: 934, endPoint y: 493, distance: 264.9
drag, startPoint x: 860, startPoint y: 233, endPoint x: 910, endPoint y: 496, distance: 267.4
drag, startPoint x: 1235, startPoint y: 229, endPoint x: 506, endPoint y: 488, distance: 773.7
drag, startPoint x: 1235, startPoint y: 222, endPoint x: 564, endPoint y: 531, distance: 739.3
drag, startPoint x: 1229, startPoint y: 220, endPoint x: 505, endPoint y: 510, distance: 780.3
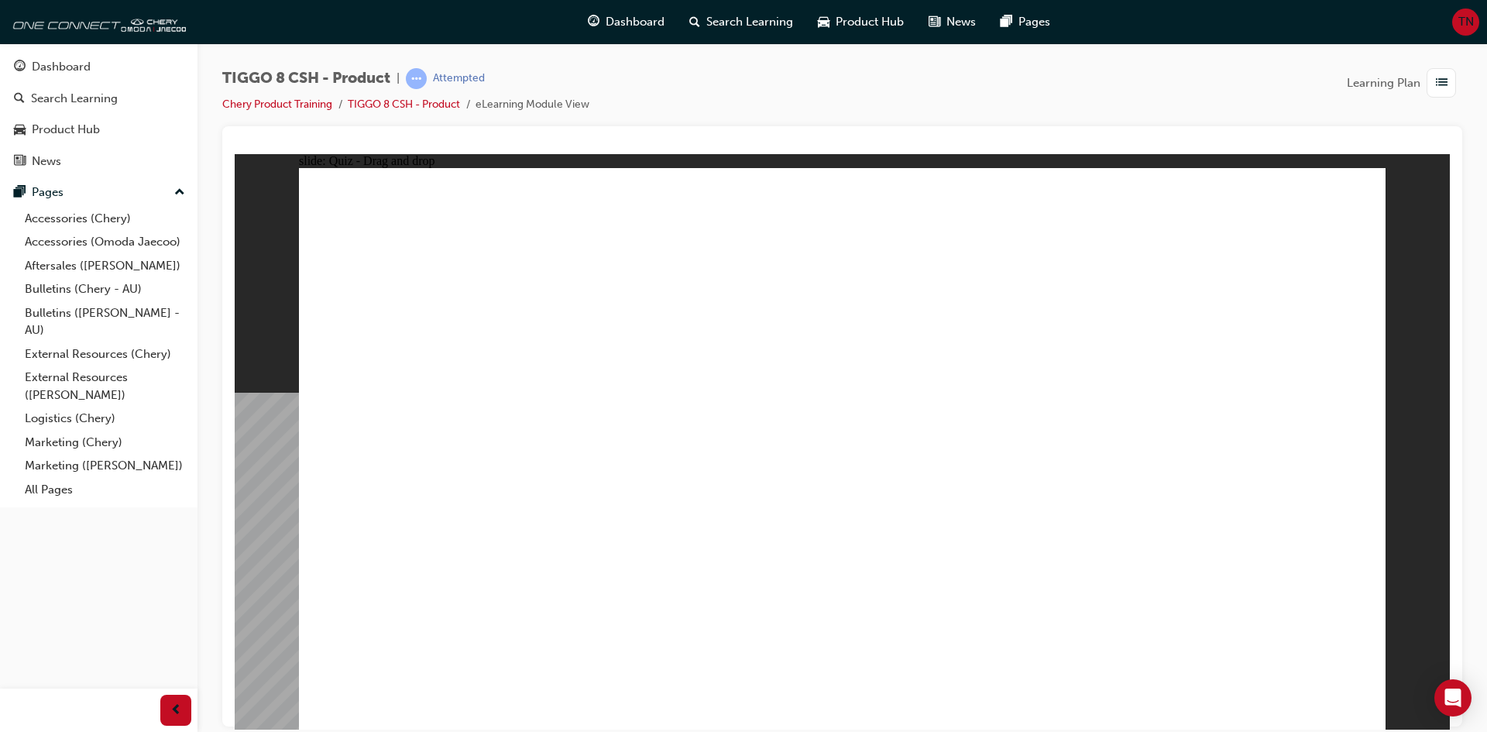
drag, startPoint x: 1225, startPoint y: 226, endPoint x: 538, endPoint y: 526, distance: 749.6
drag, startPoint x: 1233, startPoint y: 256, endPoint x: 957, endPoint y: 562, distance: 413.0
drag, startPoint x: 1012, startPoint y: 324, endPoint x: 503, endPoint y: 549, distance: 557.3
drag, startPoint x: 1030, startPoint y: 330, endPoint x: 1046, endPoint y: 537, distance: 207.5
drag, startPoint x: 1021, startPoint y: 271, endPoint x: 871, endPoint y: 565, distance: 330.1
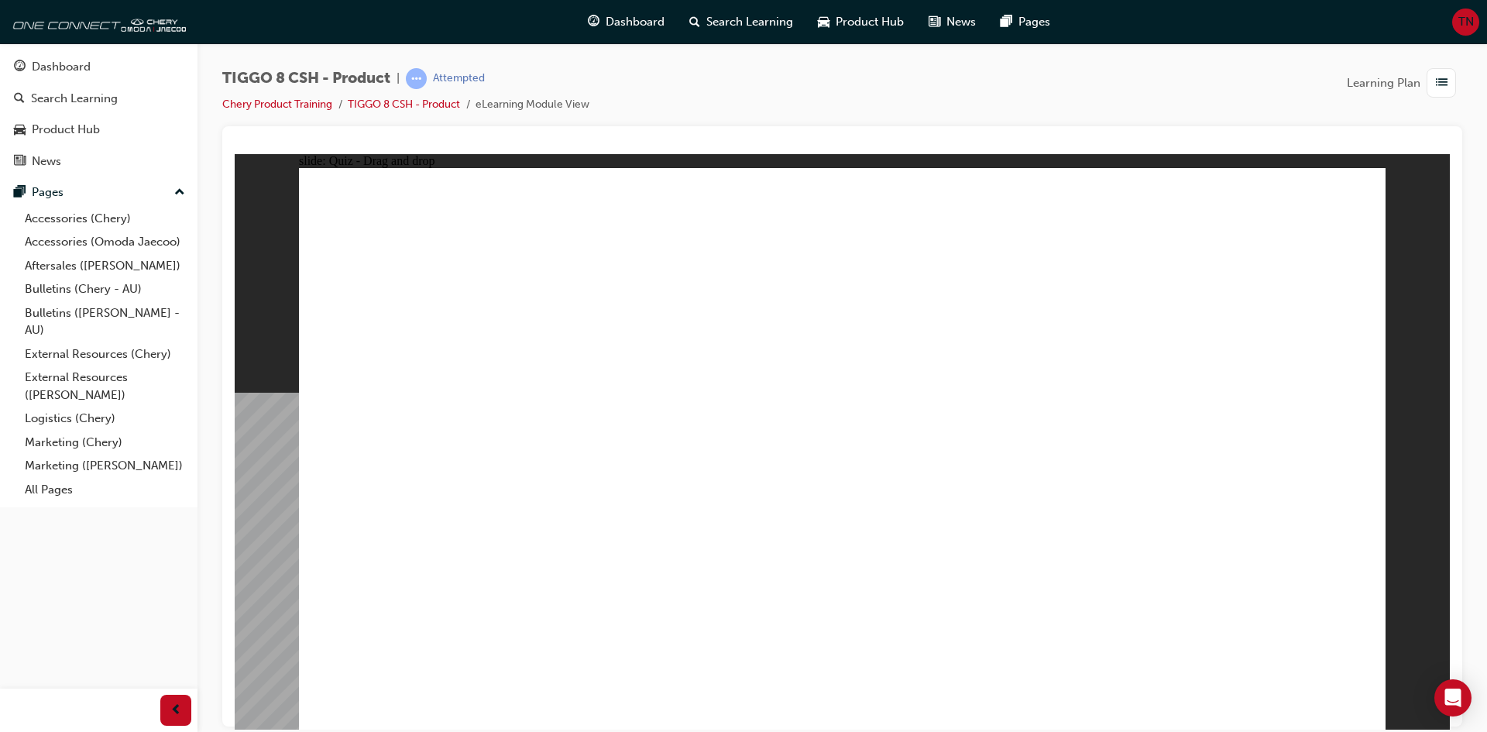
drag, startPoint x: 830, startPoint y: 273, endPoint x: 637, endPoint y: 564, distance: 348.9
drag, startPoint x: 1298, startPoint y: 257, endPoint x: 990, endPoint y: 554, distance: 427.9
drag, startPoint x: 844, startPoint y: 246, endPoint x: 846, endPoint y: 258, distance: 12.6
drag, startPoint x: 845, startPoint y: 265, endPoint x: 920, endPoint y: 591, distance: 334.6
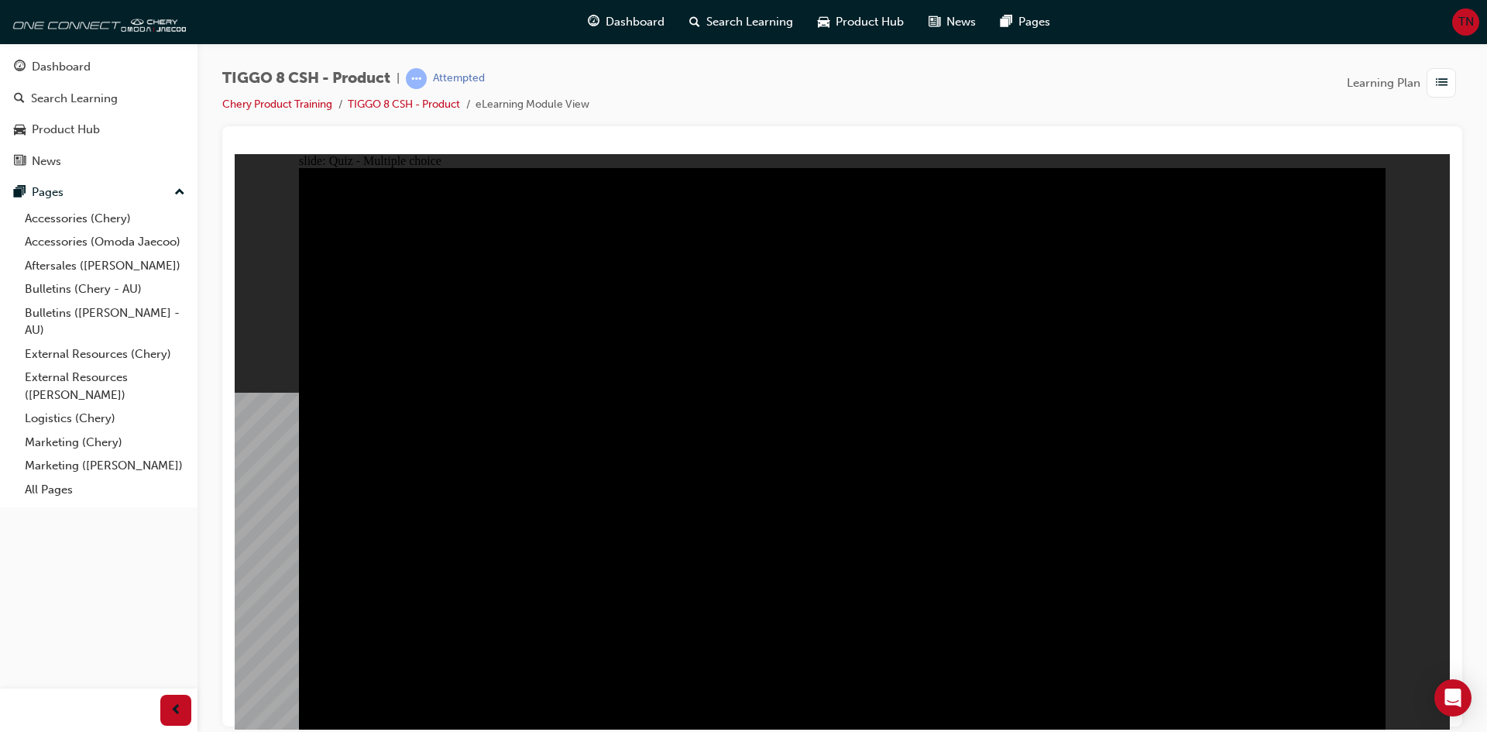
radio input "true"
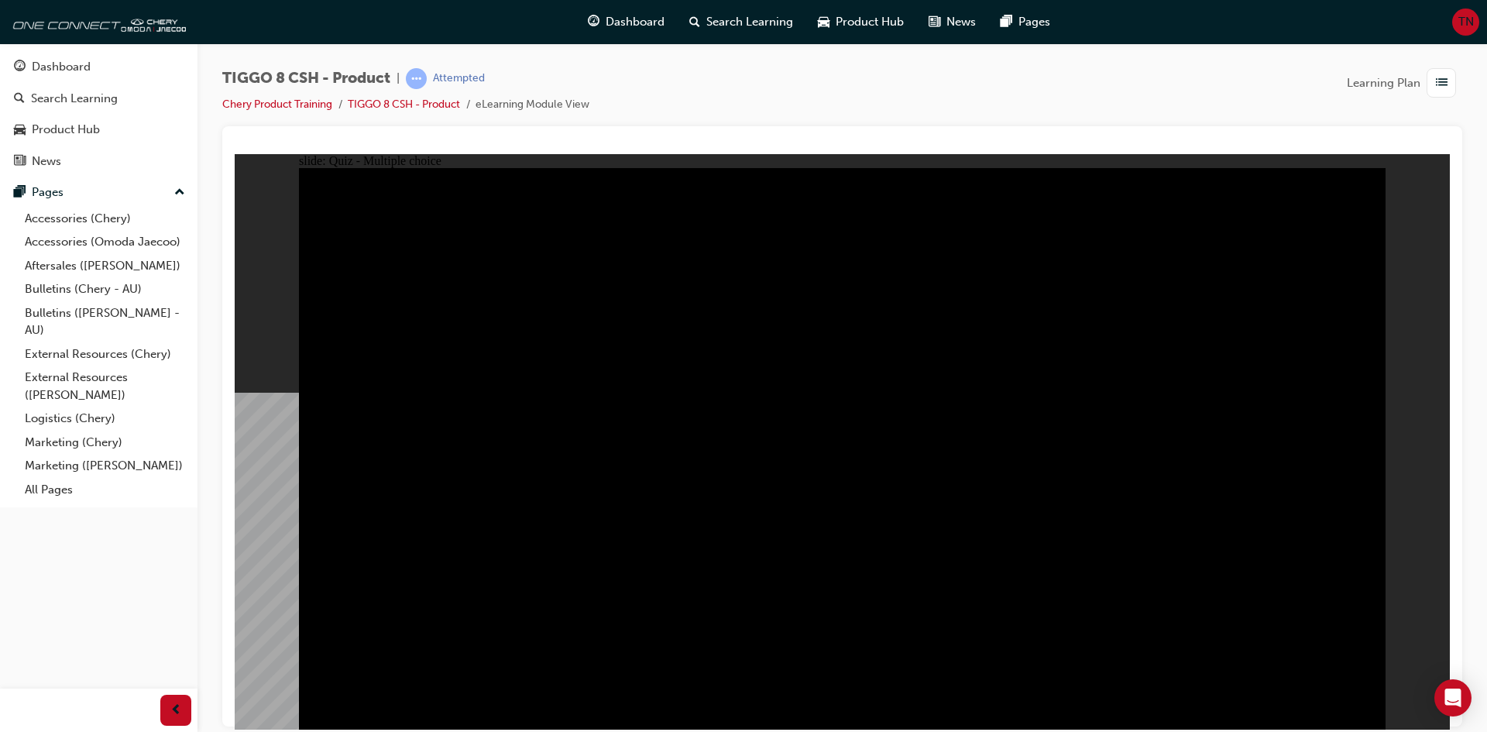
radio input "true"
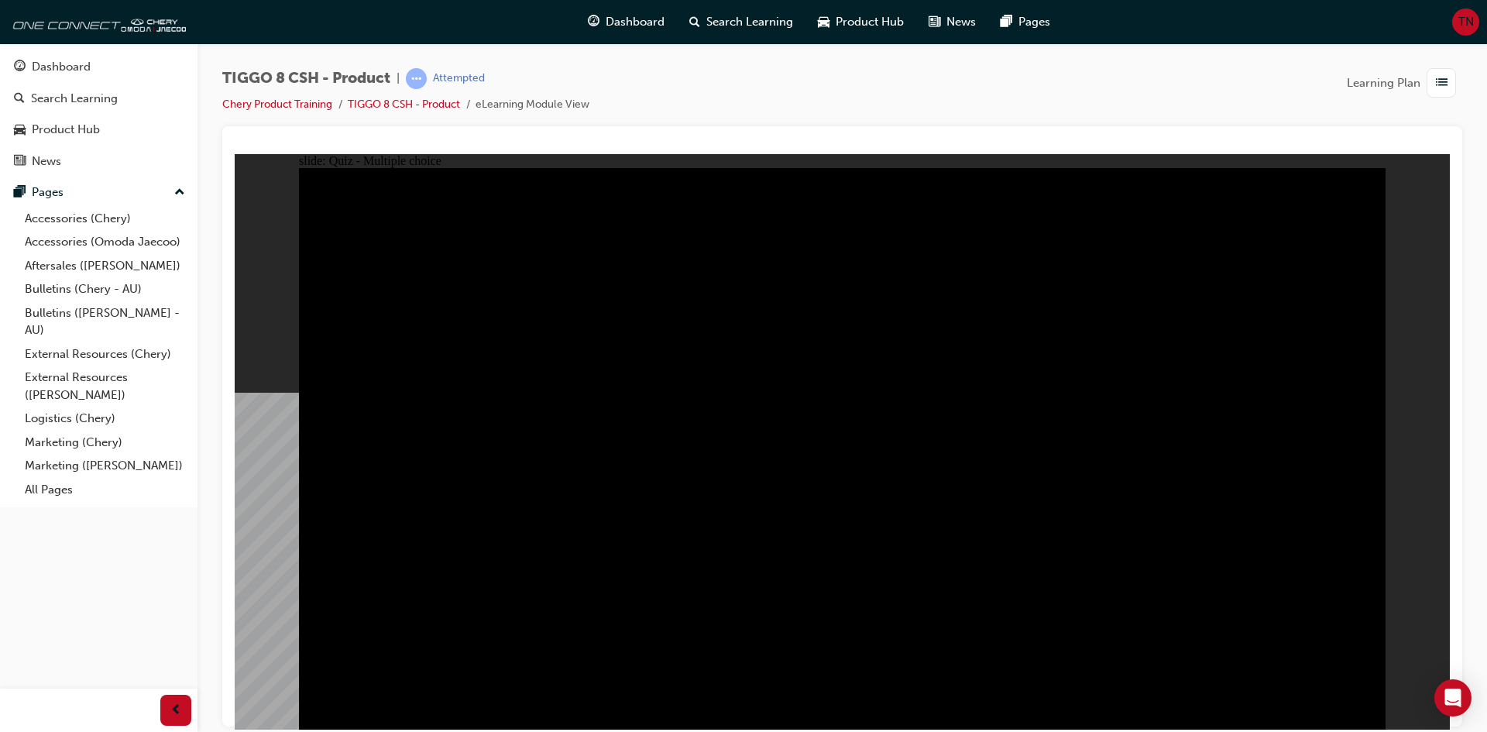
checkbox input "true"
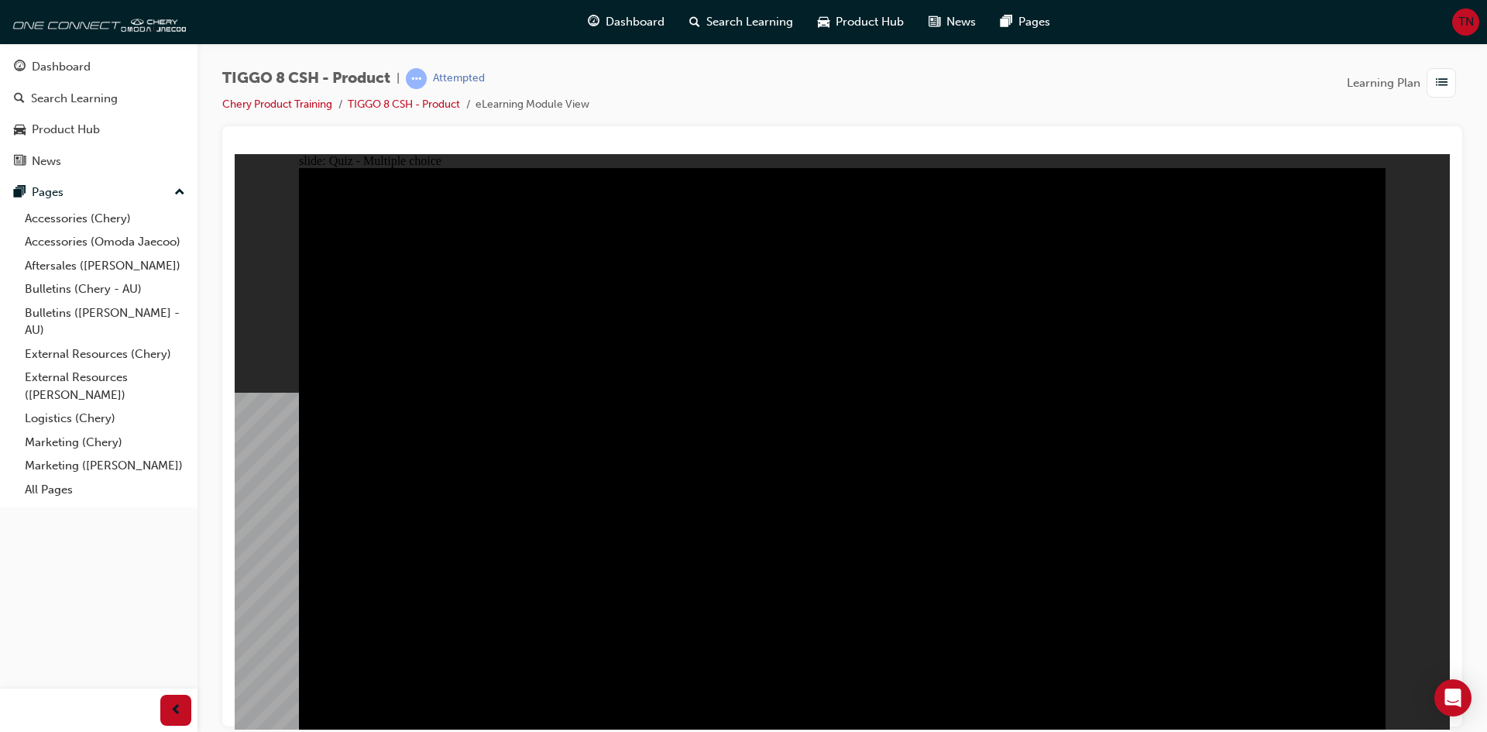
checkbox input "true"
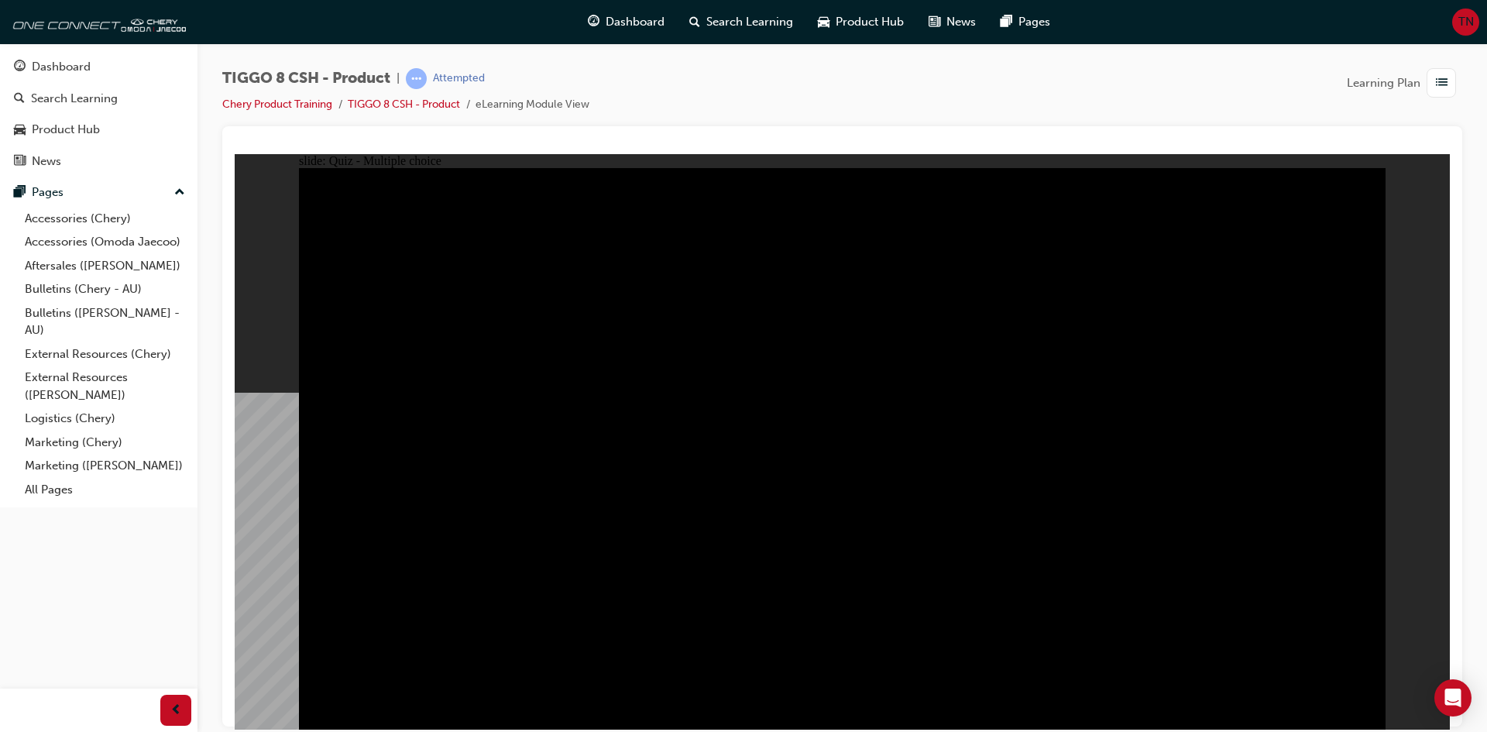
drag, startPoint x: 788, startPoint y: 352, endPoint x: 770, endPoint y: 359, distance: 19.4
checkbox input "true"
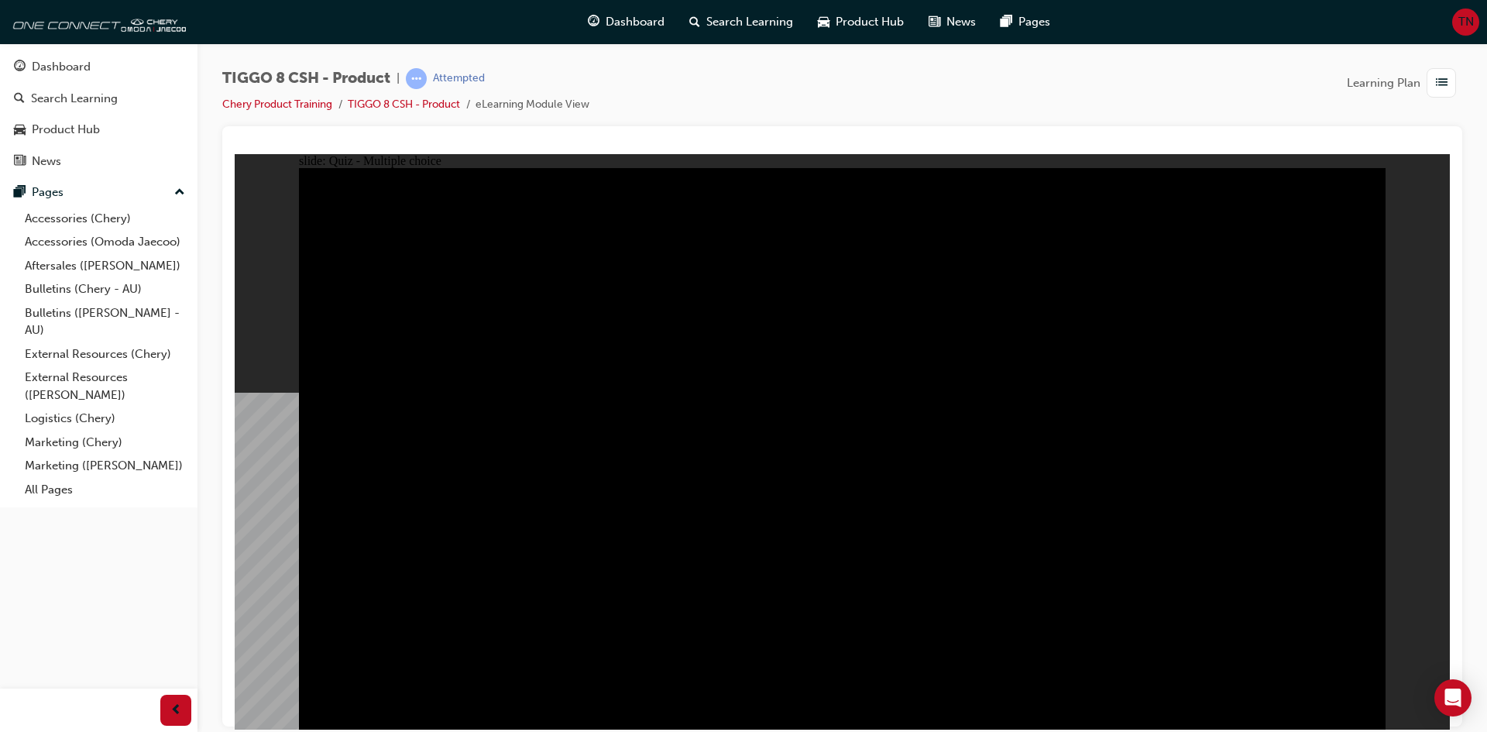
checkbox input "true"
